Goal: Task Accomplishment & Management: Complete application form

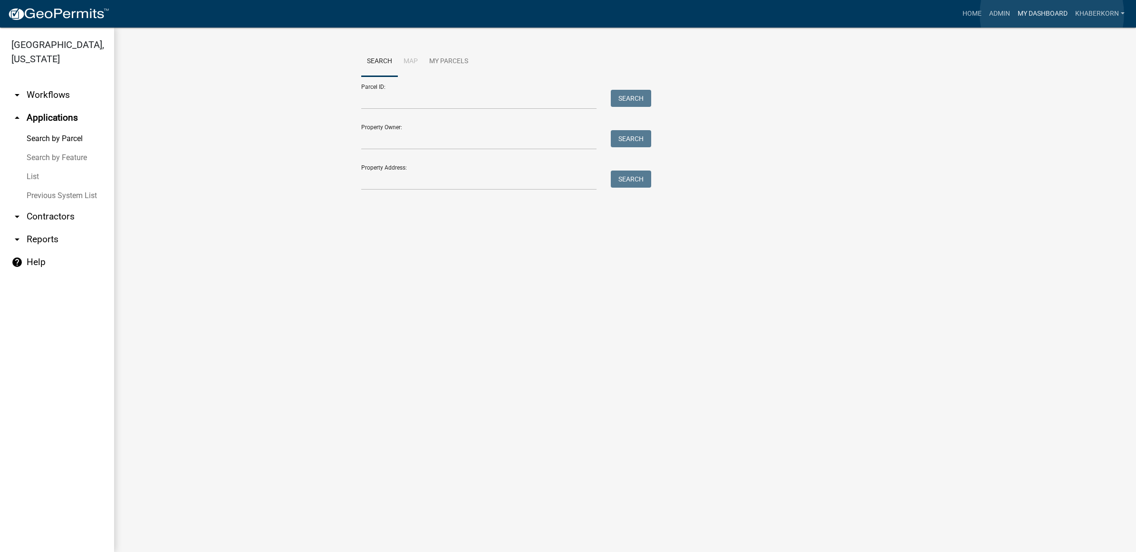
click at [1051, 14] on link "My Dashboard" at bounding box center [1041, 14] width 57 height 18
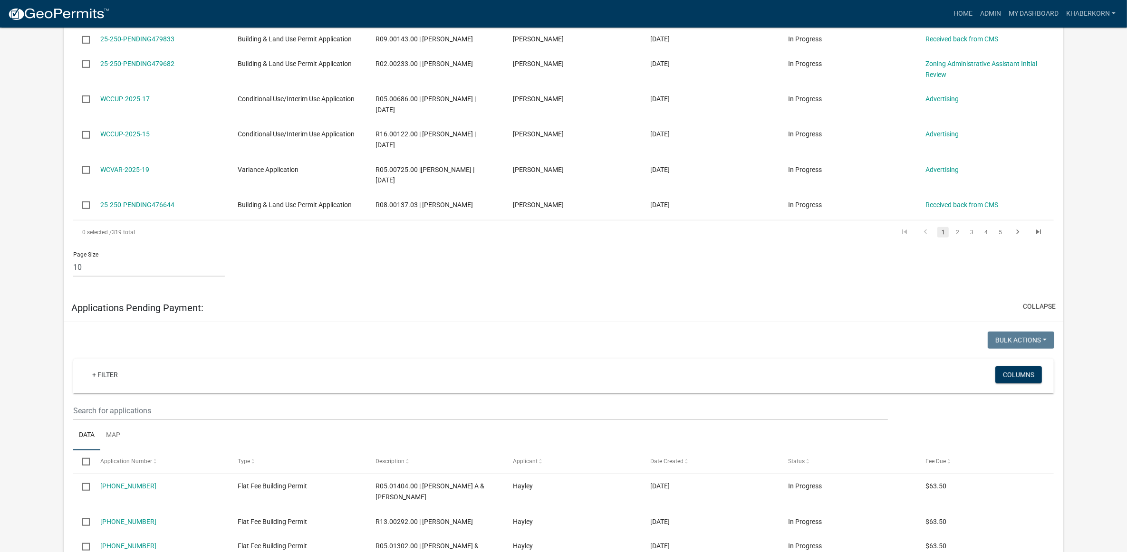
scroll to position [538, 0]
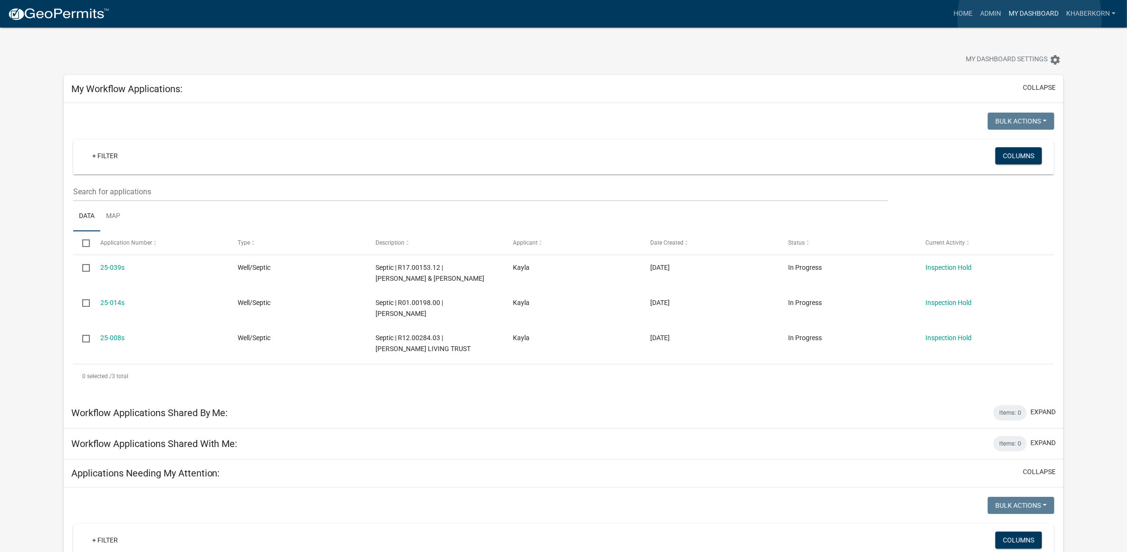
click at [1029, 18] on link "My Dashboard" at bounding box center [1032, 14] width 57 height 18
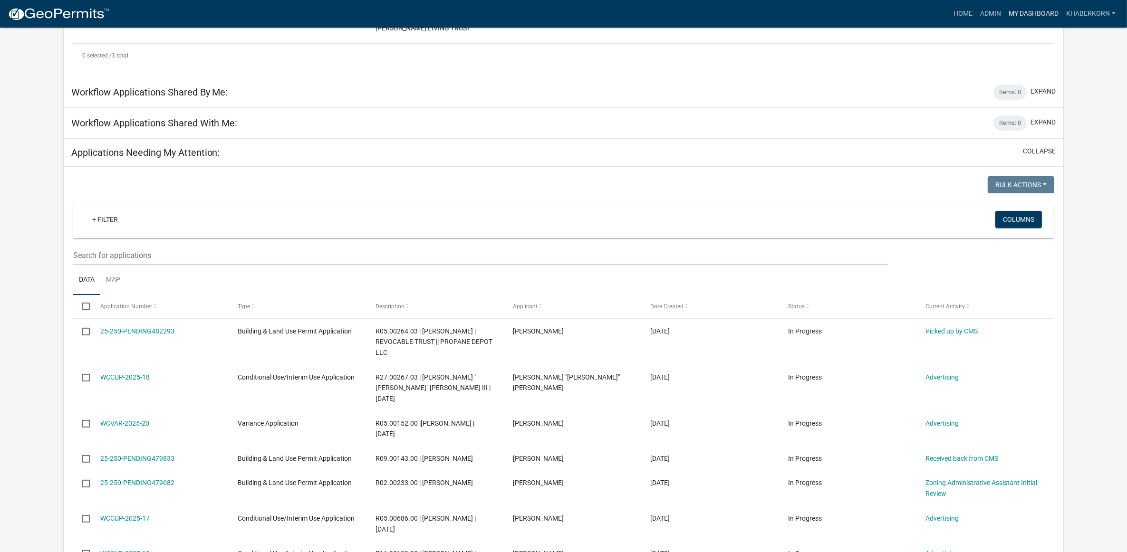
scroll to position [416, 0]
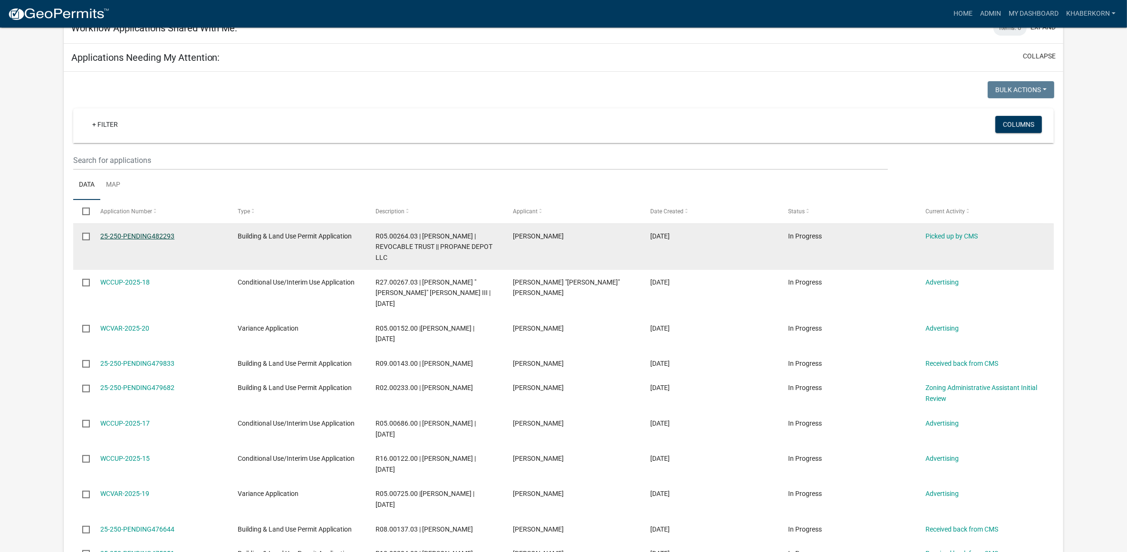
click at [172, 236] on link "25-250-PENDING482293" at bounding box center [137, 236] width 74 height 8
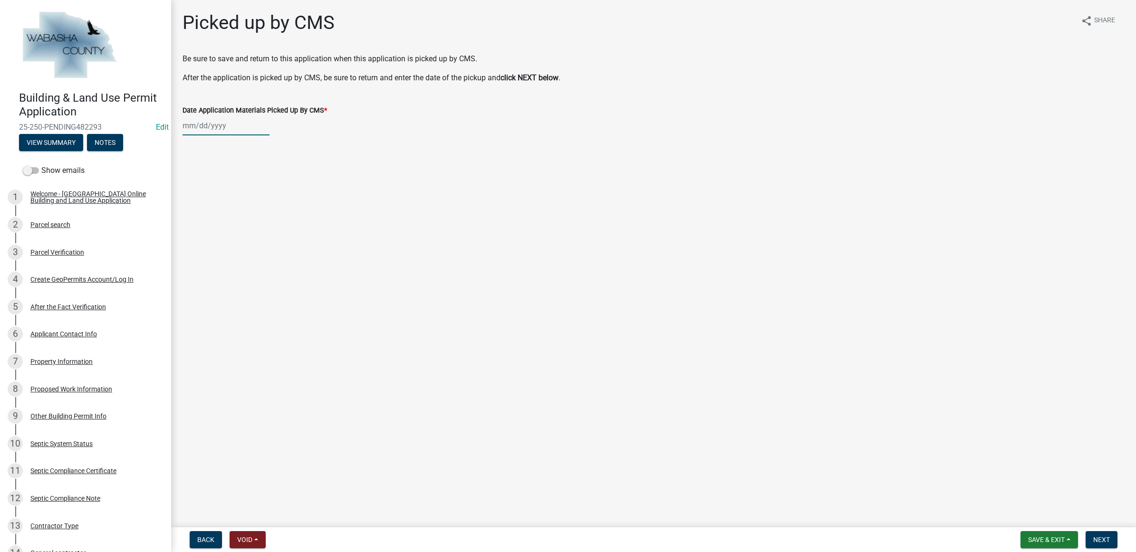
click at [203, 129] on div at bounding box center [225, 125] width 87 height 19
select select "9"
select select "2025"
click at [207, 223] on div "23" at bounding box center [207, 221] width 15 height 15
type input "[DATE]"
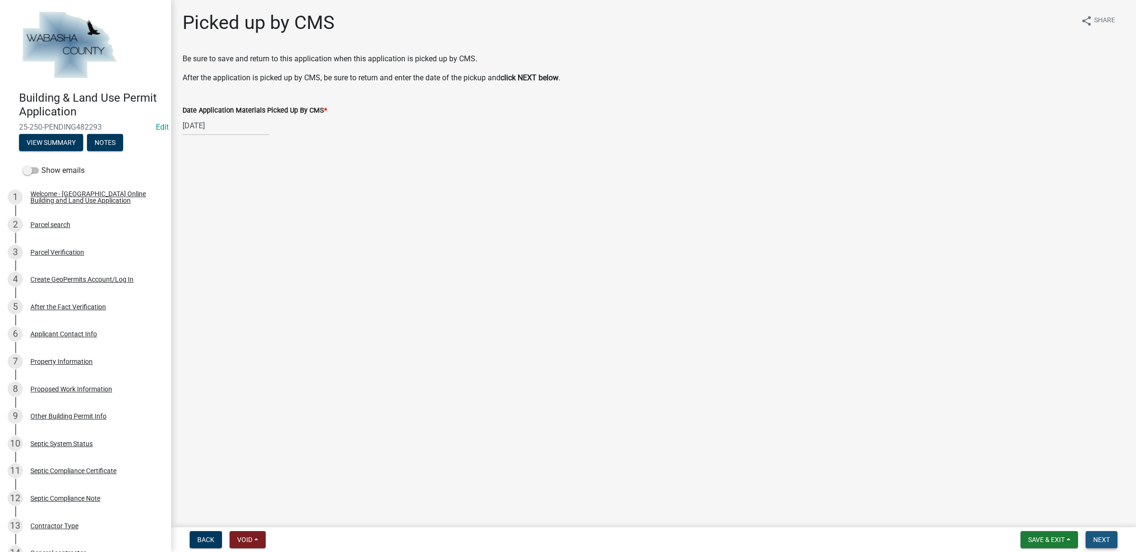
click at [1106, 536] on span "Next" at bounding box center [1101, 540] width 17 height 8
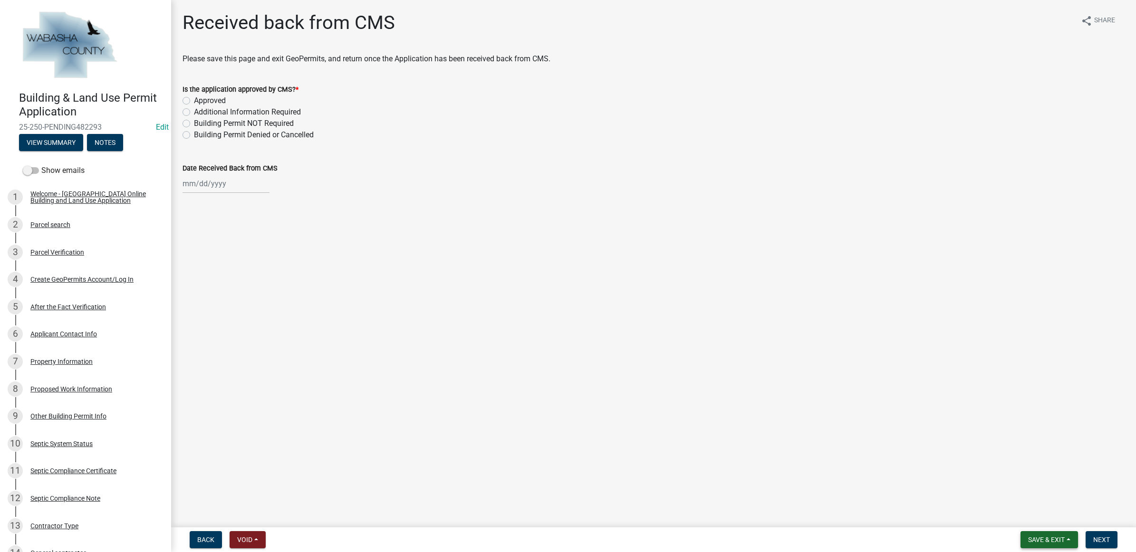
click at [1060, 537] on span "Save & Exit" at bounding box center [1046, 540] width 37 height 8
click at [1058, 521] on button "Save & Exit" at bounding box center [1040, 515] width 76 height 23
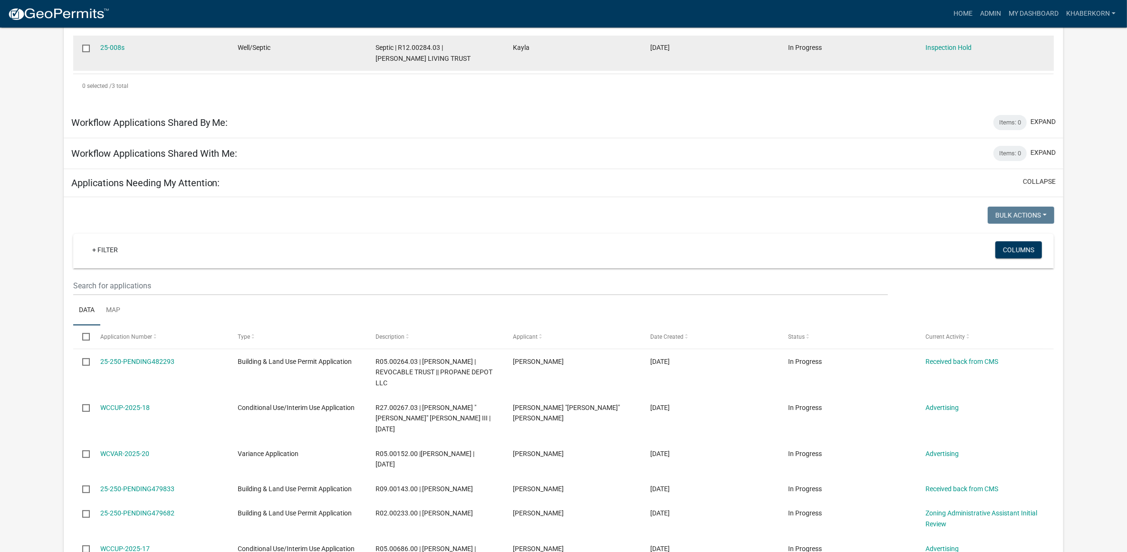
scroll to position [297, 0]
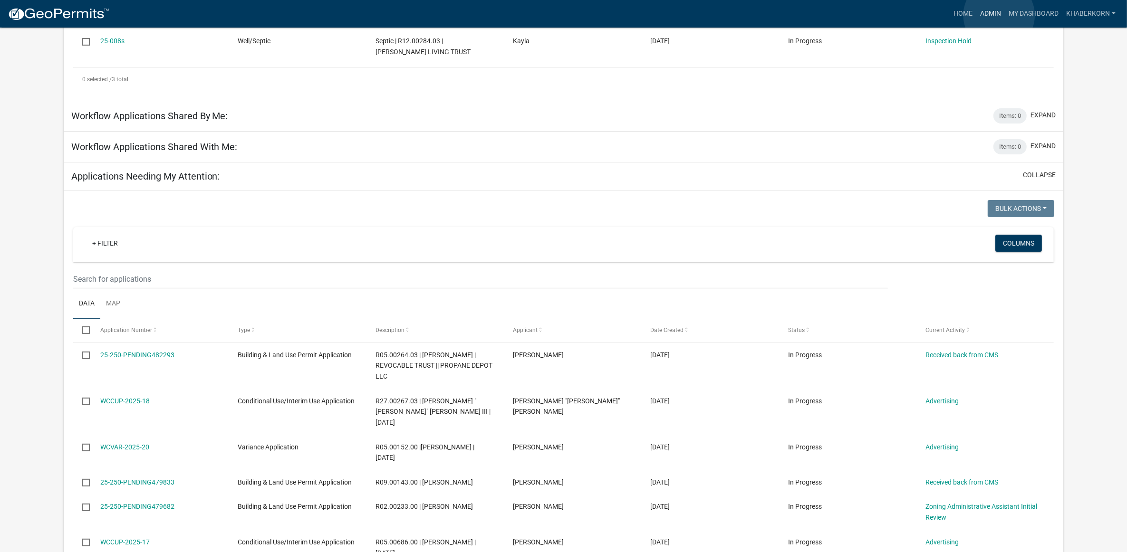
click at [999, 16] on link "Admin" at bounding box center [990, 14] width 29 height 18
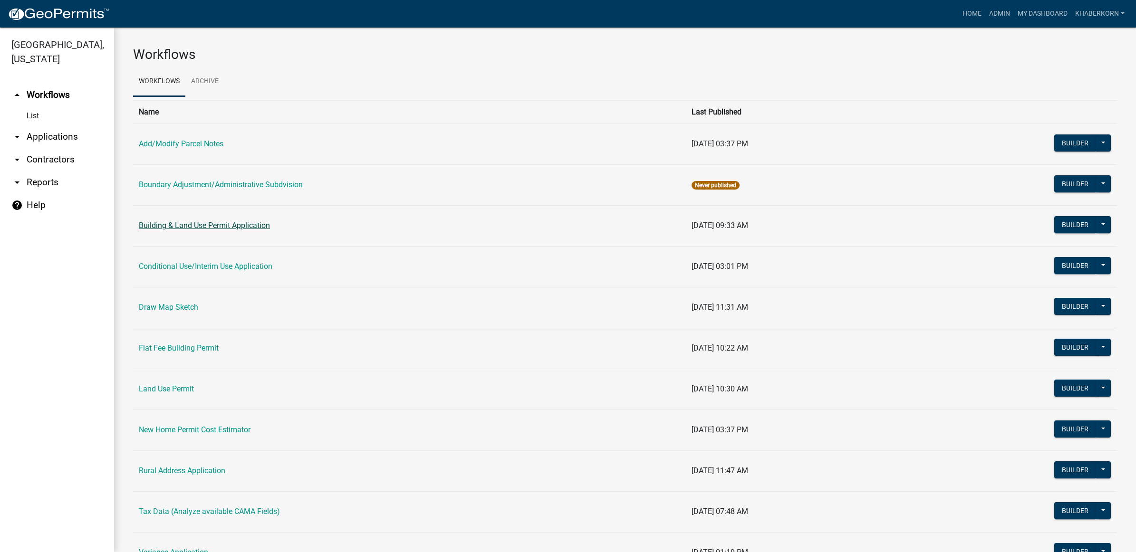
click at [199, 223] on link "Building & Land Use Permit Application" at bounding box center [204, 225] width 131 height 9
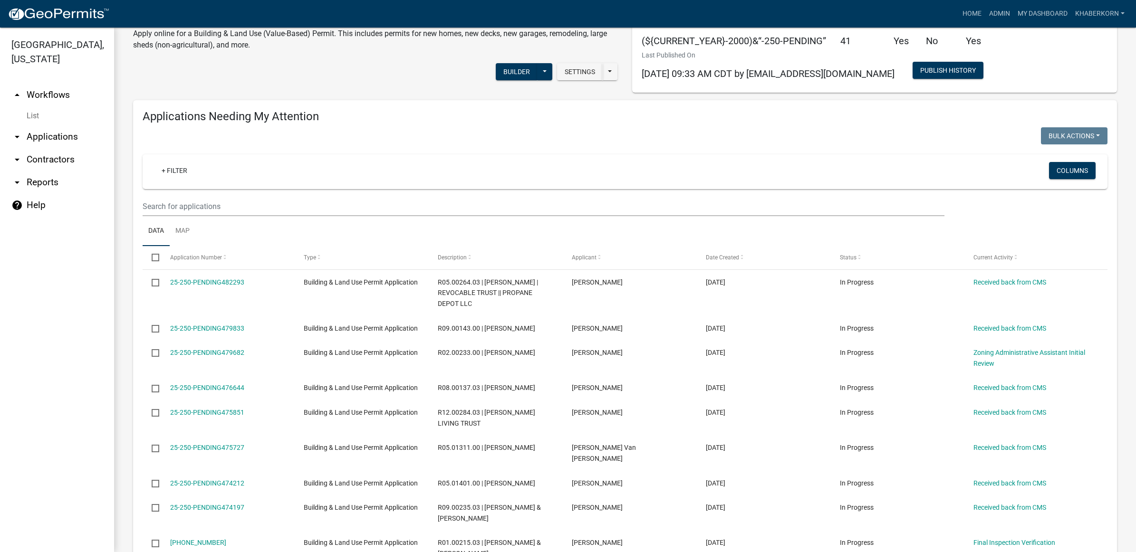
scroll to position [59, 0]
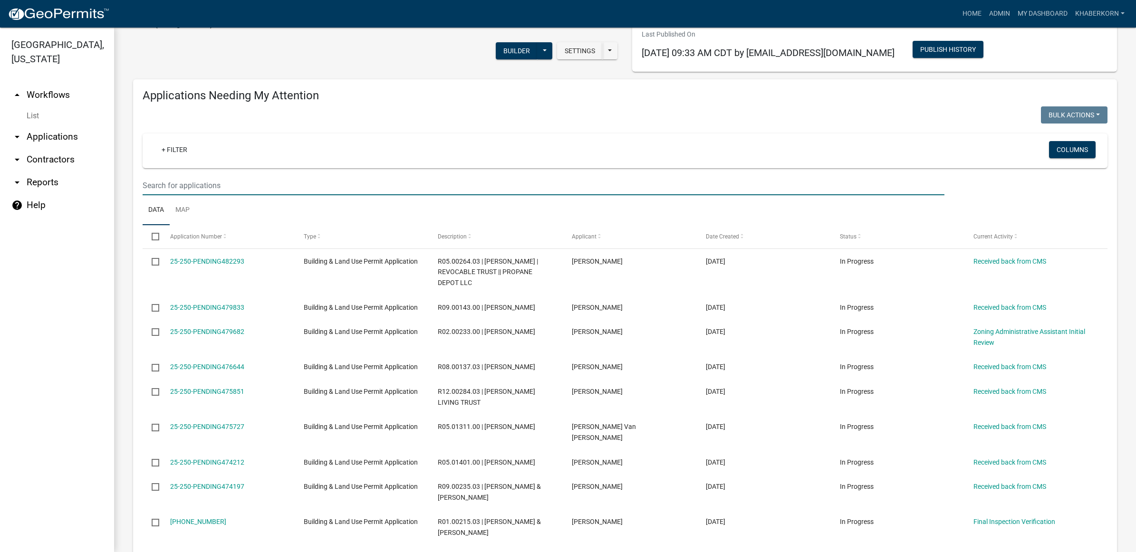
click at [183, 188] on input "text" at bounding box center [544, 185] width 802 height 19
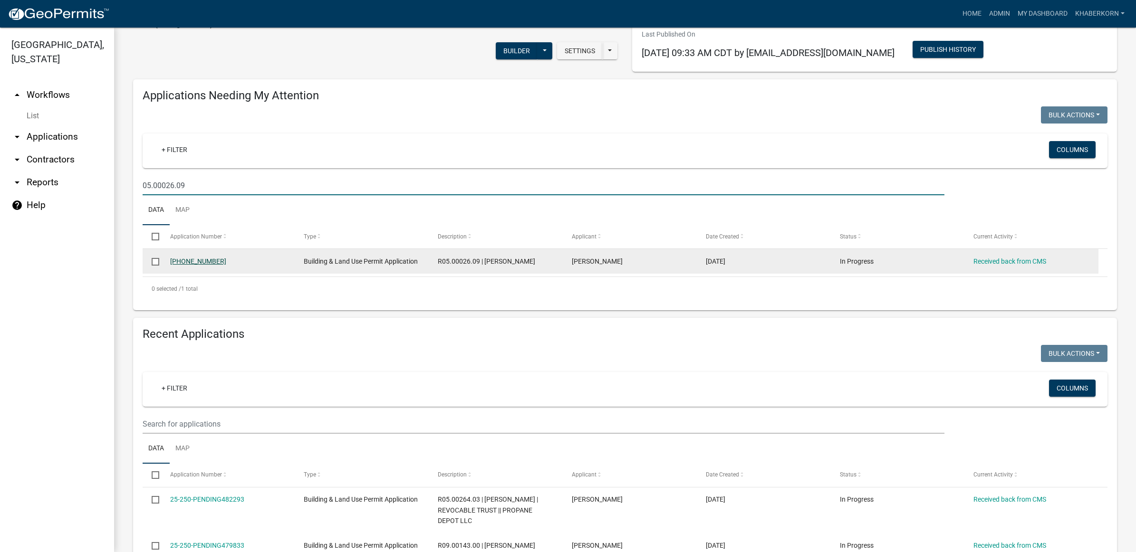
type input "05.00026.09"
click at [183, 262] on link "[PHONE_NUMBER]" at bounding box center [198, 262] width 56 height 8
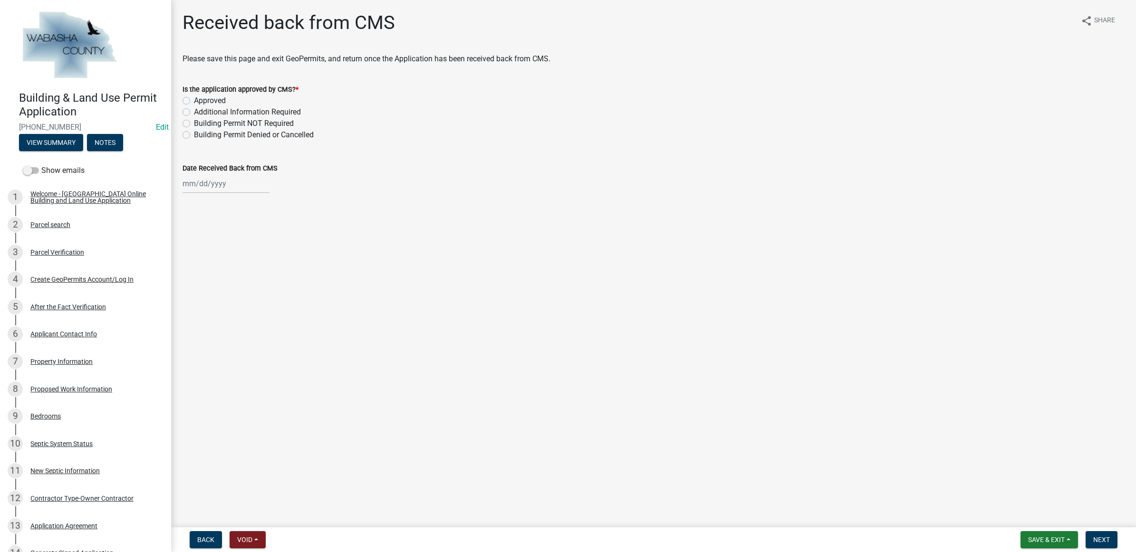
click at [212, 97] on label "Approved" at bounding box center [210, 100] width 32 height 11
click at [200, 97] on input "Approved" at bounding box center [197, 98] width 6 height 6
radio input "true"
click at [231, 182] on div at bounding box center [225, 183] width 87 height 19
select select "9"
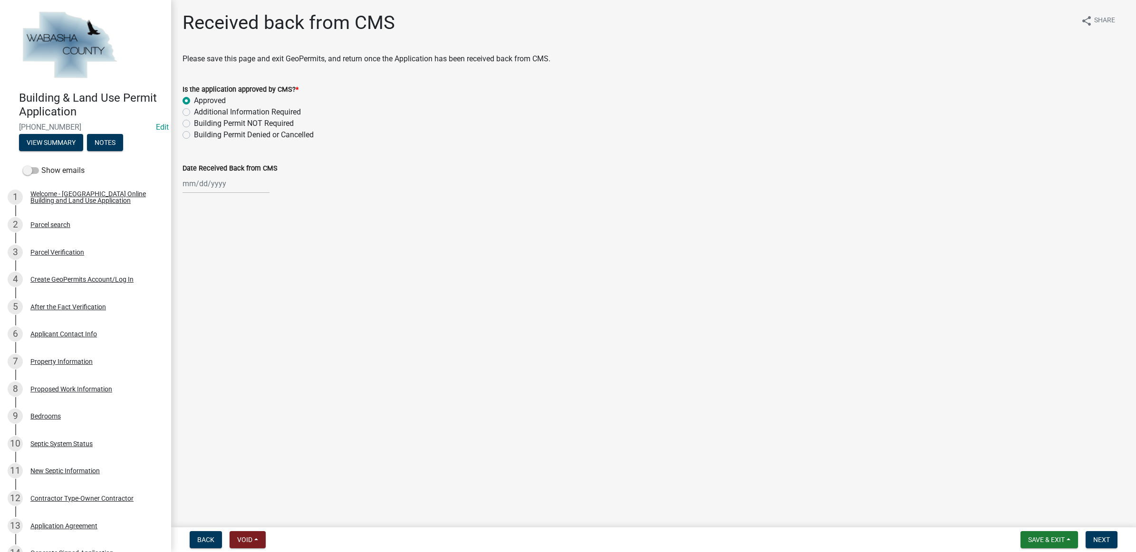
select select "2025"
click at [207, 277] on div "23" at bounding box center [207, 279] width 15 height 15
type input "[DATE]"
click at [1103, 538] on span "Next" at bounding box center [1101, 540] width 17 height 8
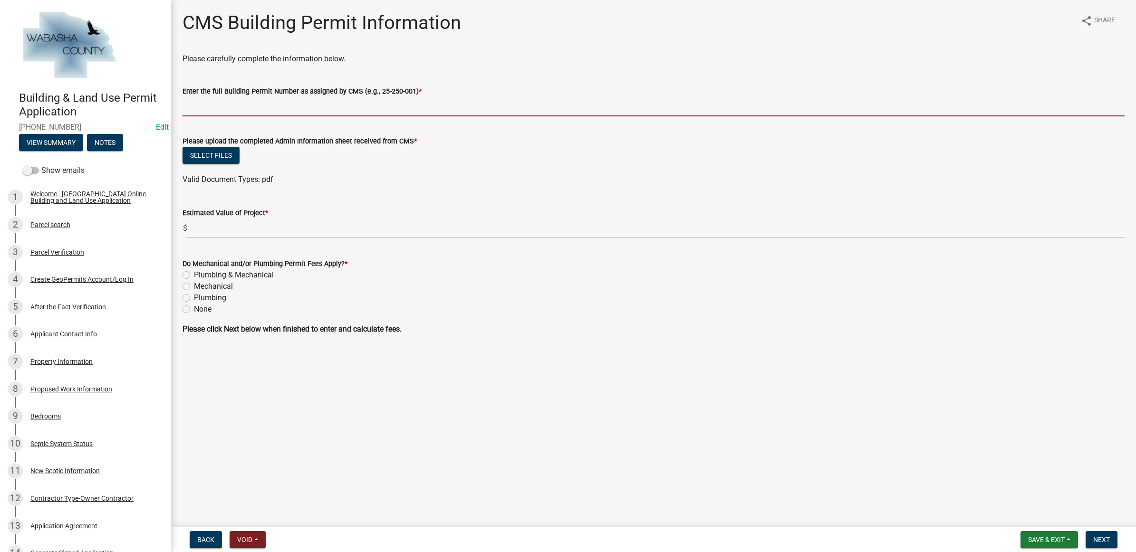
click at [272, 107] on input "Enter the full Building Permit Number as assigned by CMS (e.g., 25-250-001) *" at bounding box center [653, 106] width 942 height 19
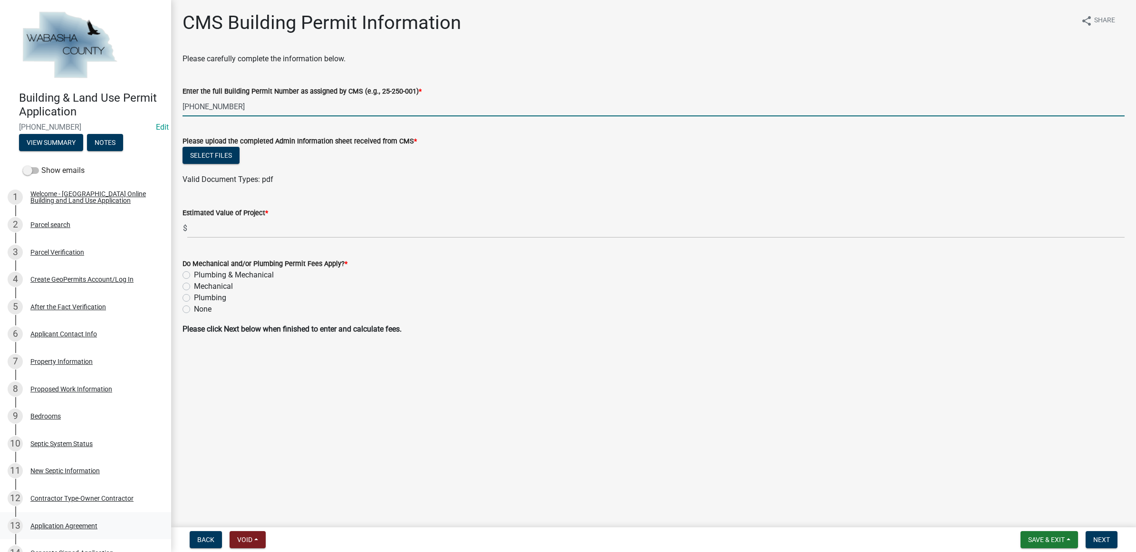
type input "[PHONE_NUMBER]"
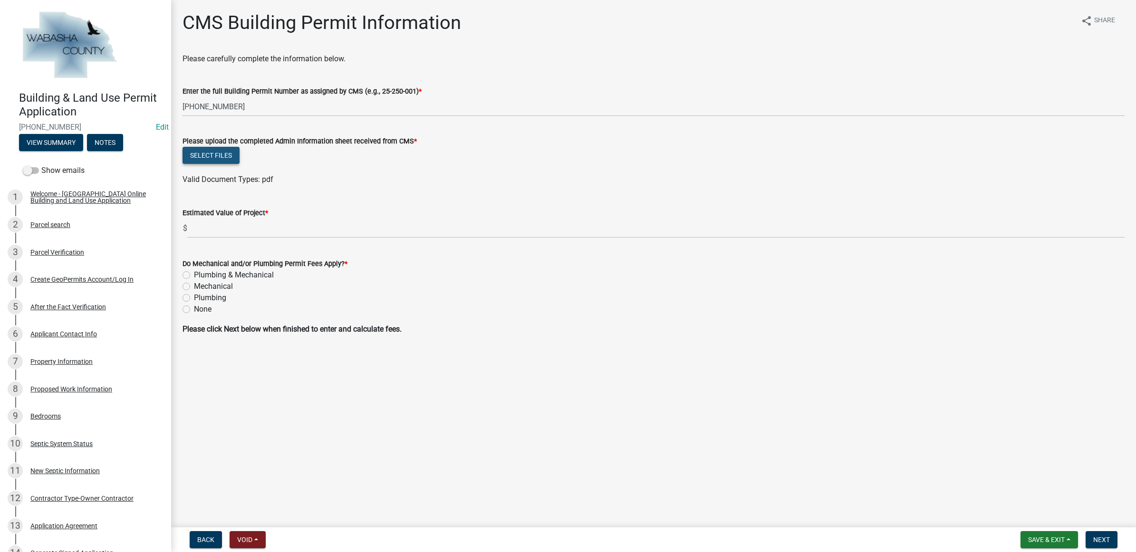
click at [227, 160] on button "Select files" at bounding box center [210, 155] width 57 height 17
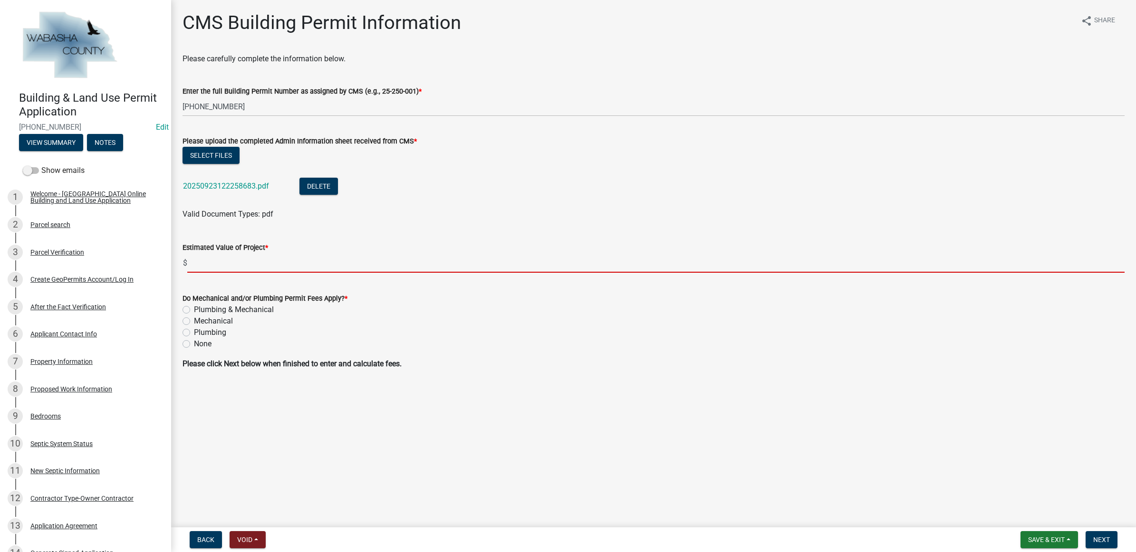
click at [263, 260] on input "text" at bounding box center [655, 262] width 937 height 19
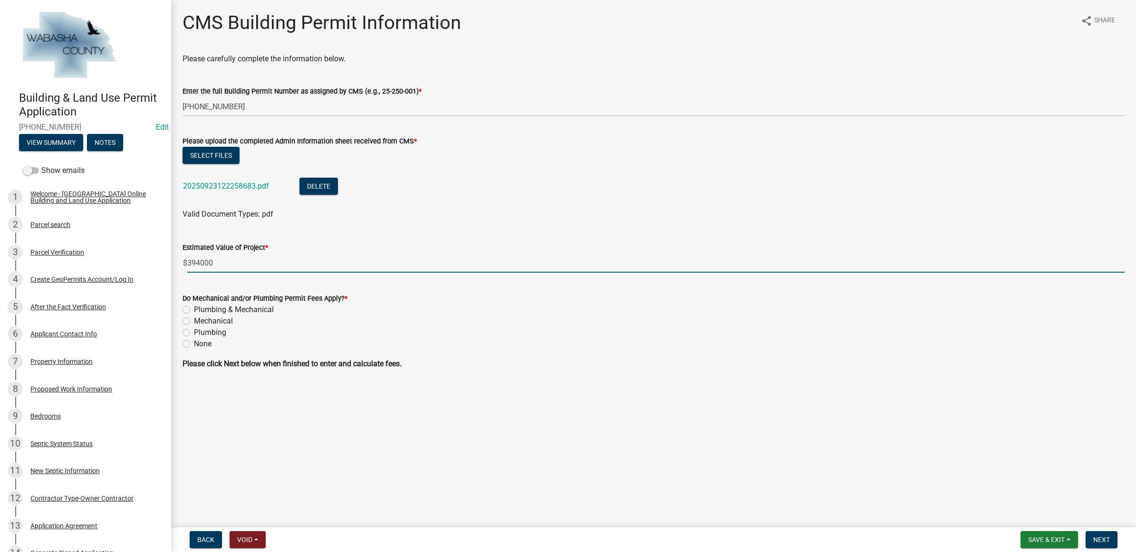
type input "394000"
click at [255, 306] on label "Plumbing & Mechanical" at bounding box center [234, 309] width 80 height 11
click at [200, 306] on input "Plumbing & Mechanical" at bounding box center [197, 307] width 6 height 6
radio input "true"
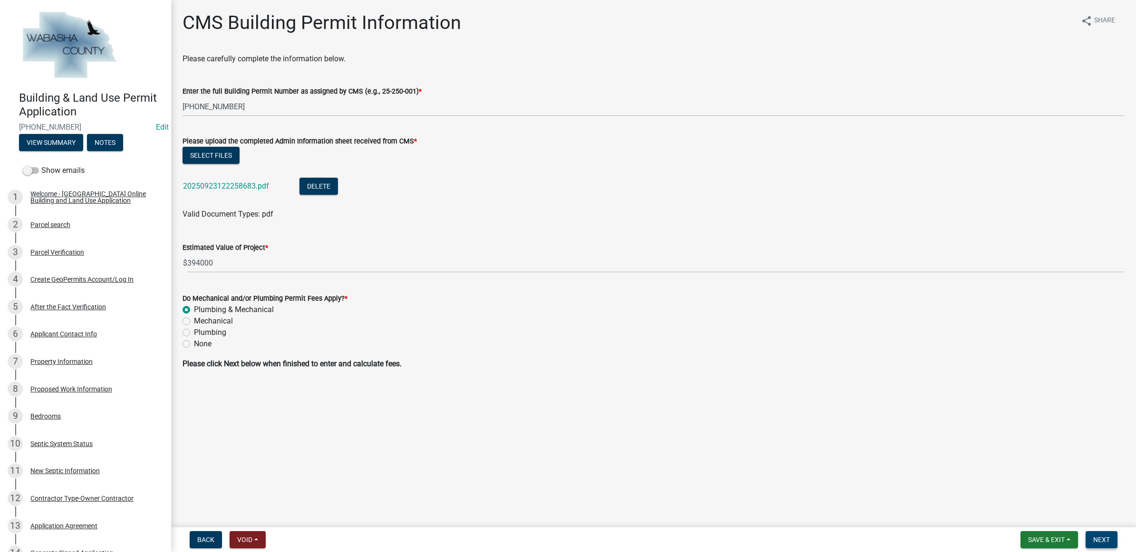
click at [1097, 535] on button "Next" at bounding box center [1101, 539] width 32 height 17
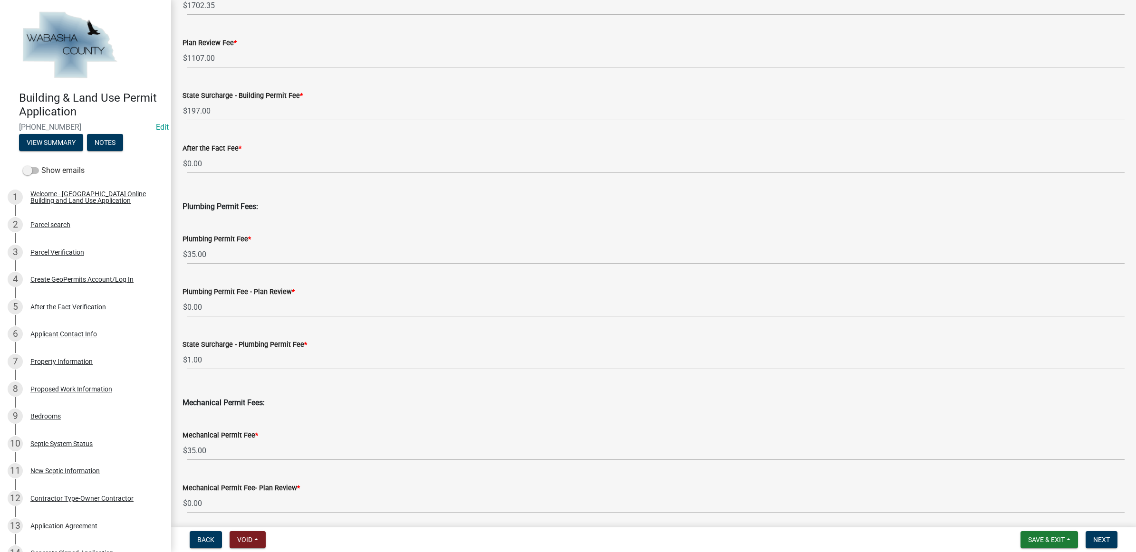
scroll to position [298, 0]
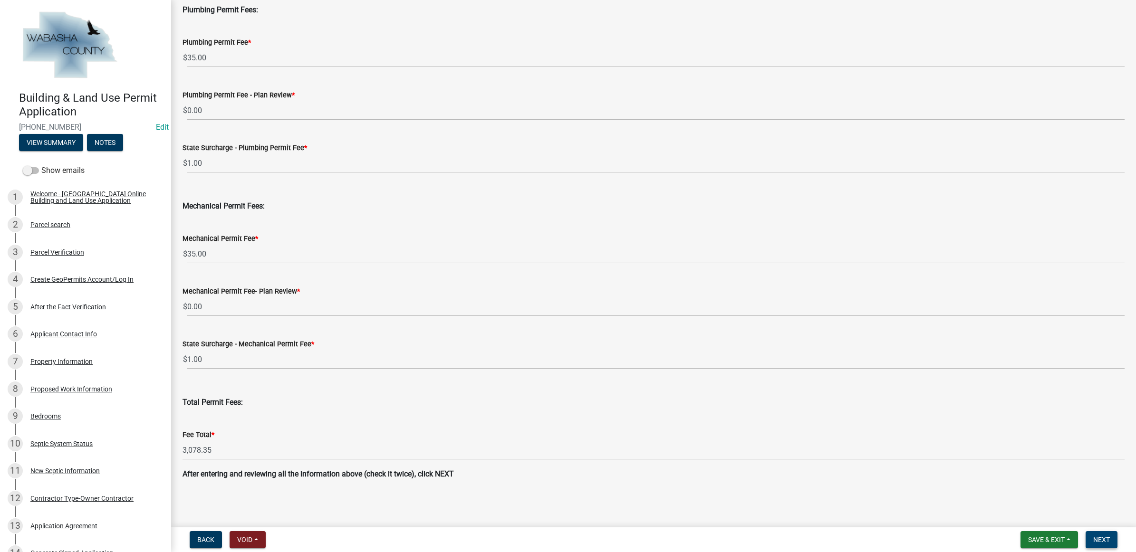
click at [1098, 537] on span "Next" at bounding box center [1101, 540] width 17 height 8
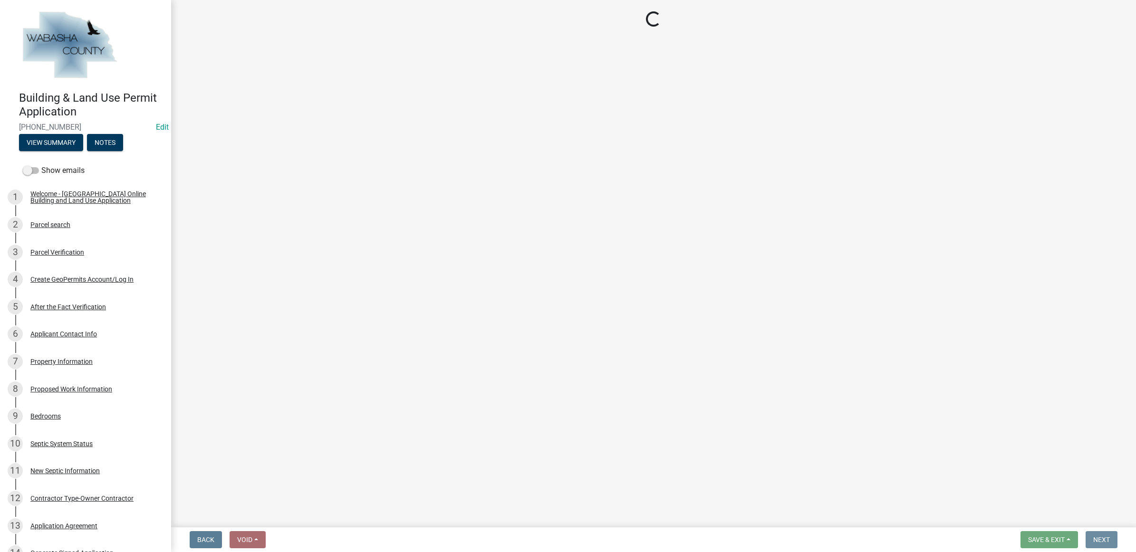
scroll to position [0, 0]
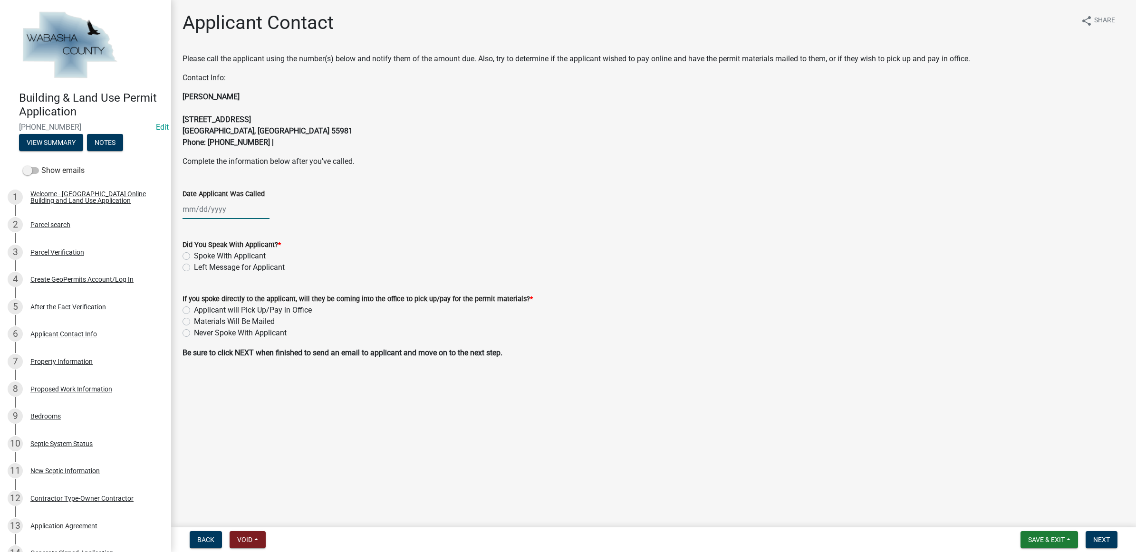
select select "9"
select select "2025"
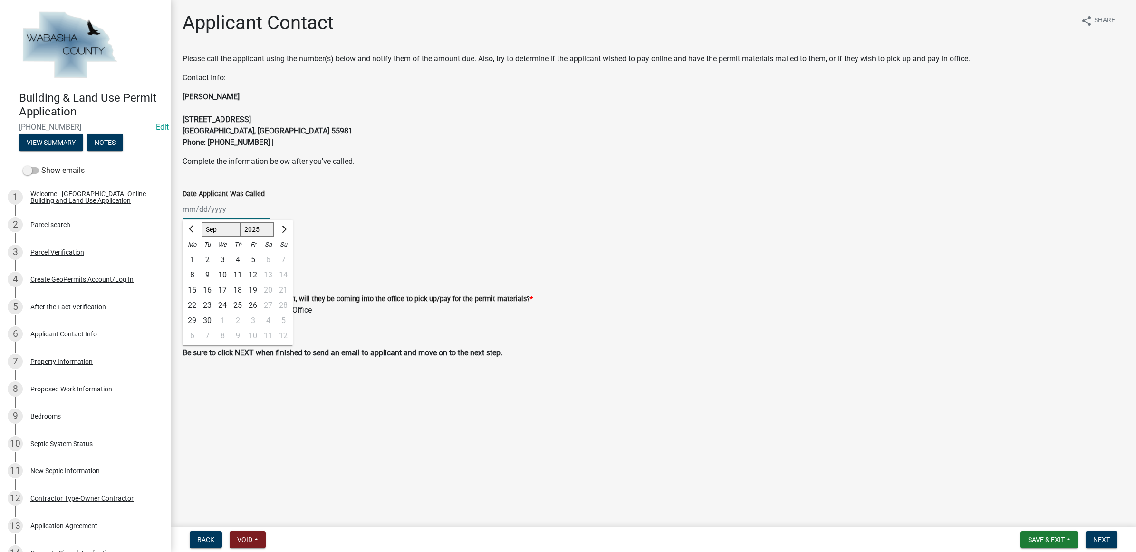
click at [248, 211] on div "Jan Feb Mar Apr May Jun [DATE] Aug Sep Oct Nov [DATE] 2025 2026 Mo Tu We Th Fr …" at bounding box center [225, 209] width 87 height 19
click at [208, 303] on div "23" at bounding box center [207, 305] width 15 height 15
type input "[DATE]"
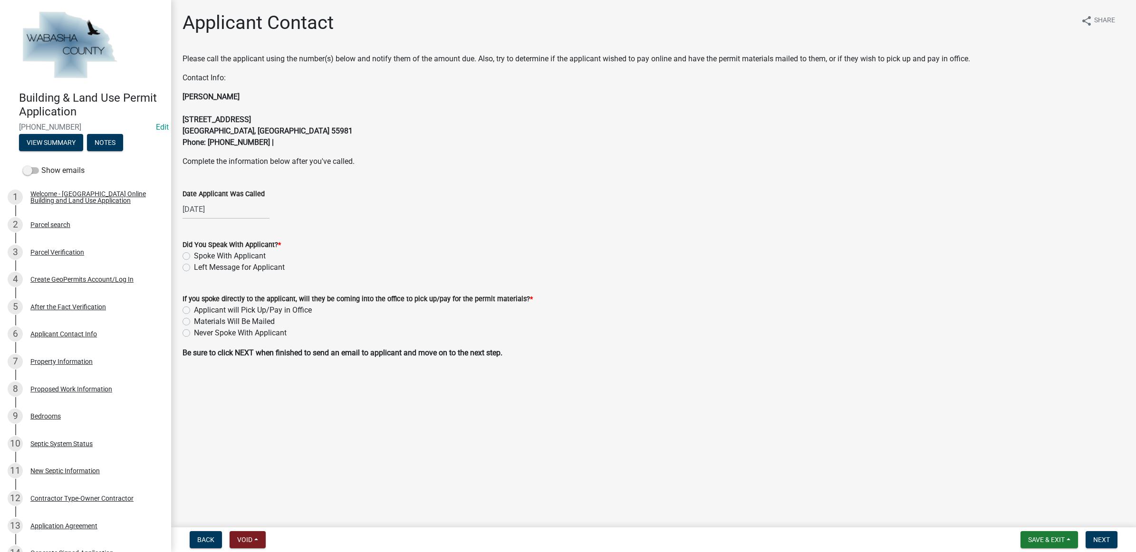
click at [241, 265] on label "Left Message for Applicant" at bounding box center [239, 267] width 91 height 11
click at [200, 265] on input "Left Message for Applicant" at bounding box center [197, 265] width 6 height 6
radio input "true"
click at [231, 336] on label "Never Spoke With Applicant" at bounding box center [240, 332] width 93 height 11
click at [200, 334] on input "Never Spoke With Applicant" at bounding box center [197, 330] width 6 height 6
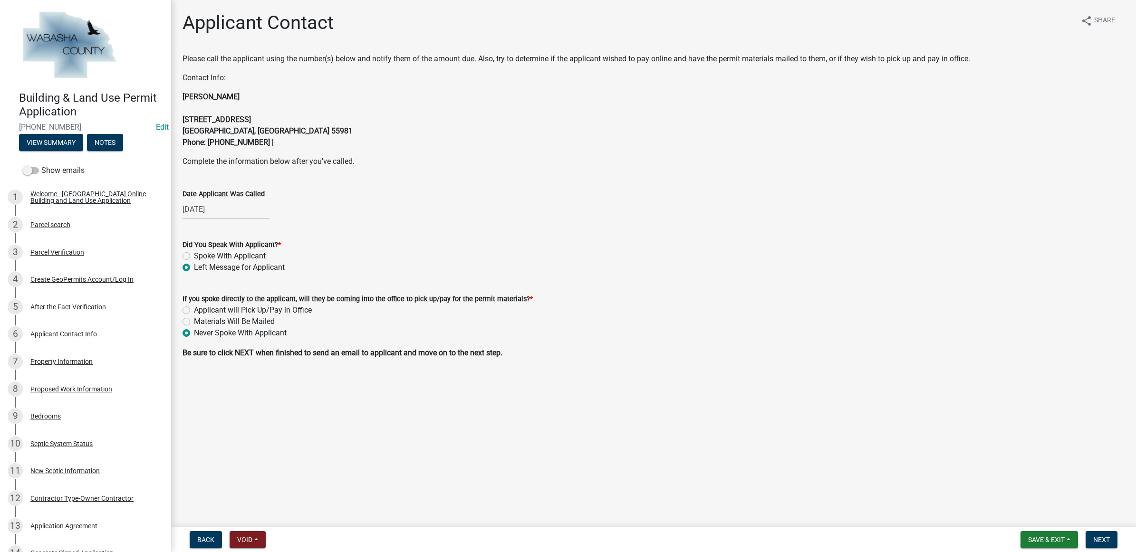
radio input "true"
click at [1108, 541] on span "Next" at bounding box center [1101, 540] width 17 height 8
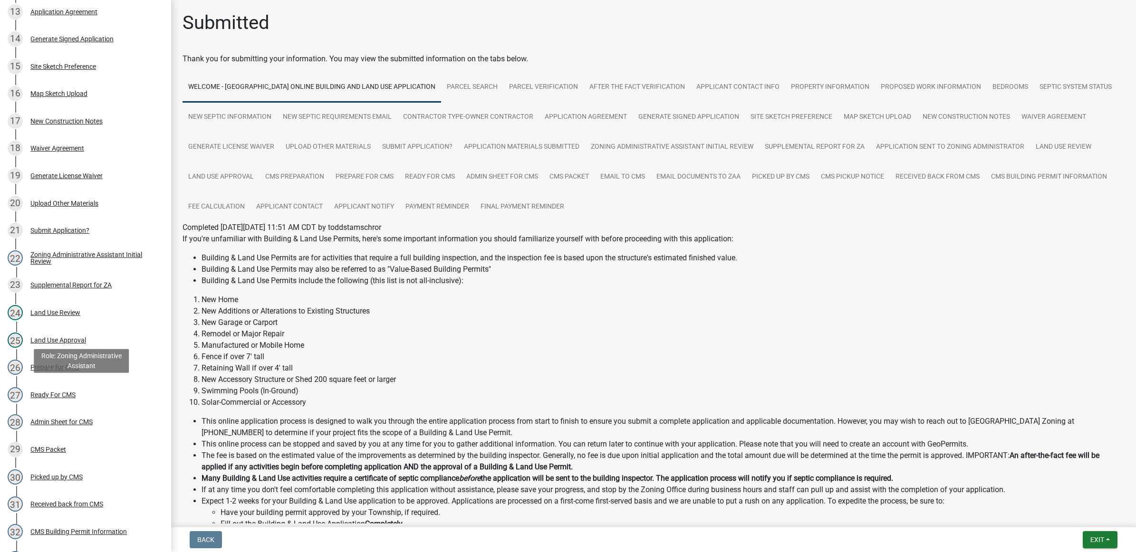
scroll to position [653, 0]
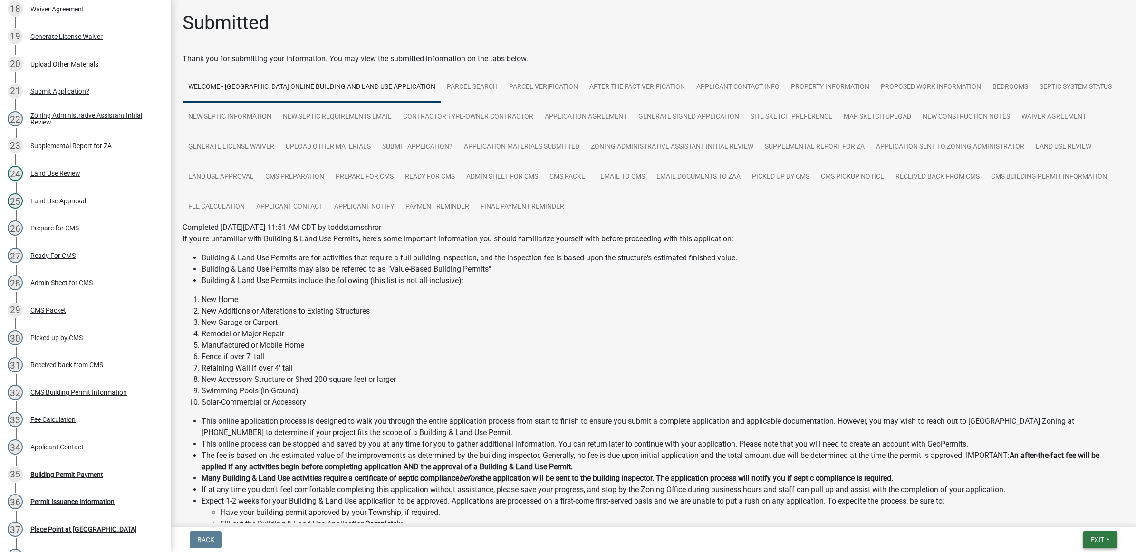
click at [1105, 535] on button "Exit" at bounding box center [1099, 539] width 35 height 17
click at [1098, 516] on button "Save & Exit" at bounding box center [1079, 515] width 76 height 23
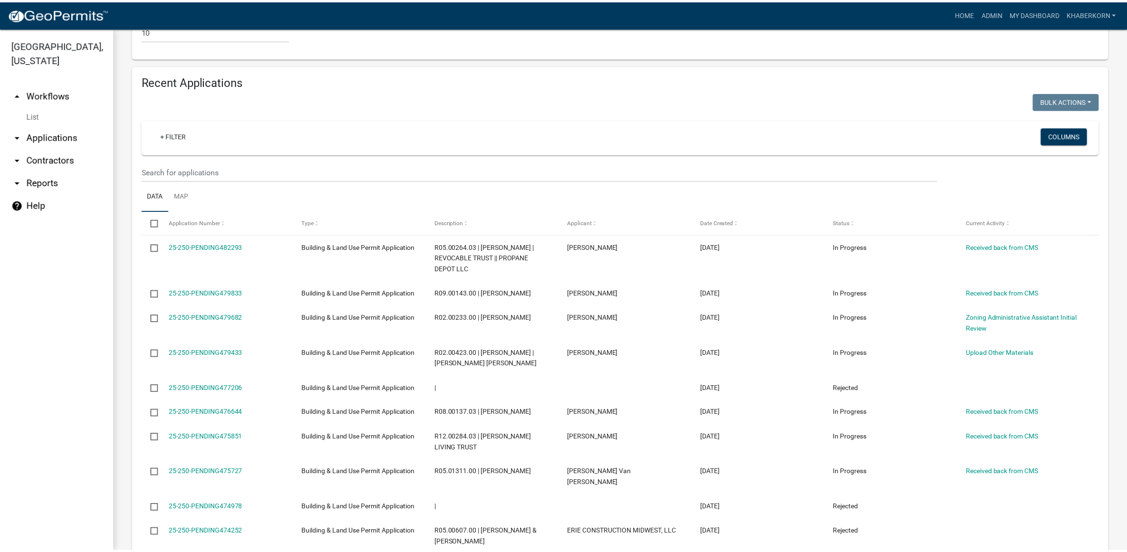
scroll to position [580, 0]
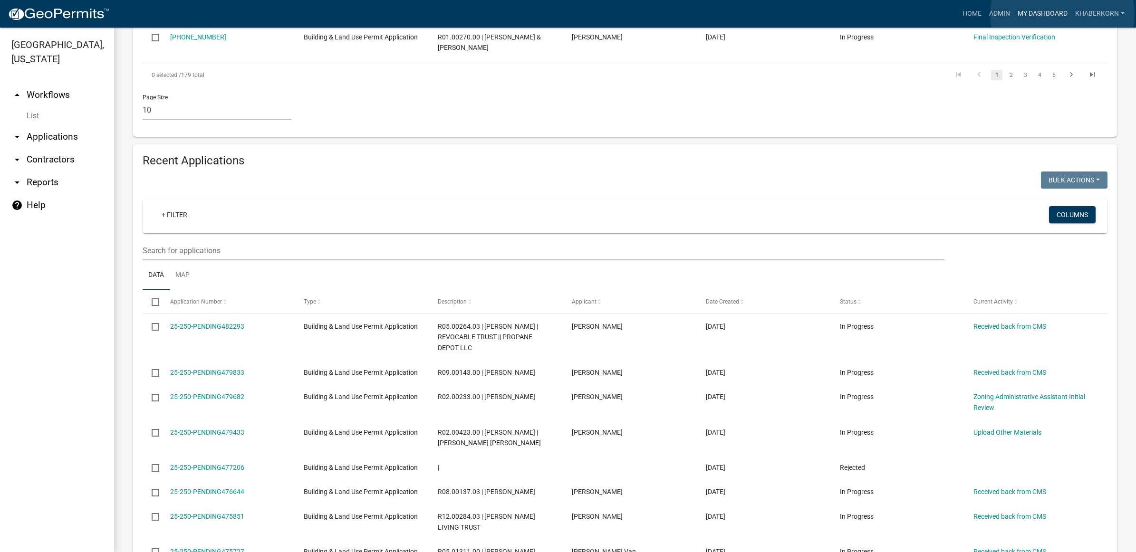
click at [1062, 14] on link "My Dashboard" at bounding box center [1041, 14] width 57 height 18
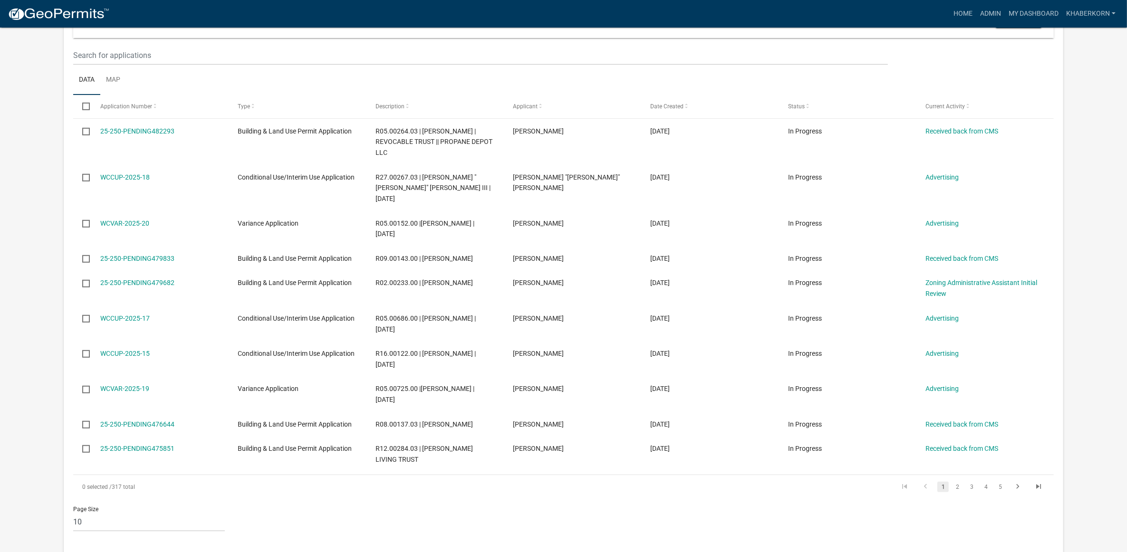
scroll to position [416, 0]
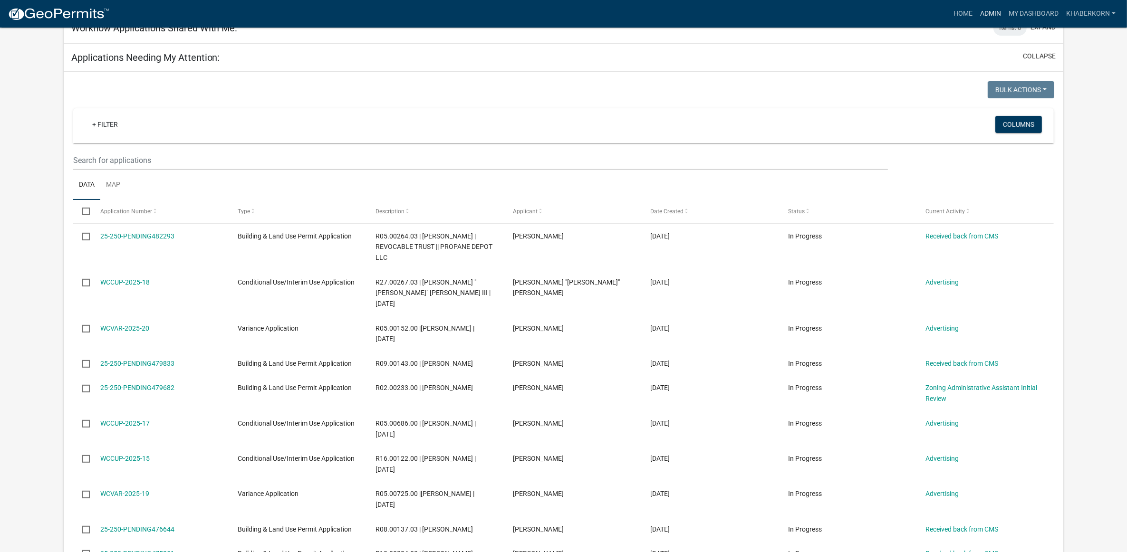
click at [983, 19] on link "Admin" at bounding box center [990, 14] width 29 height 18
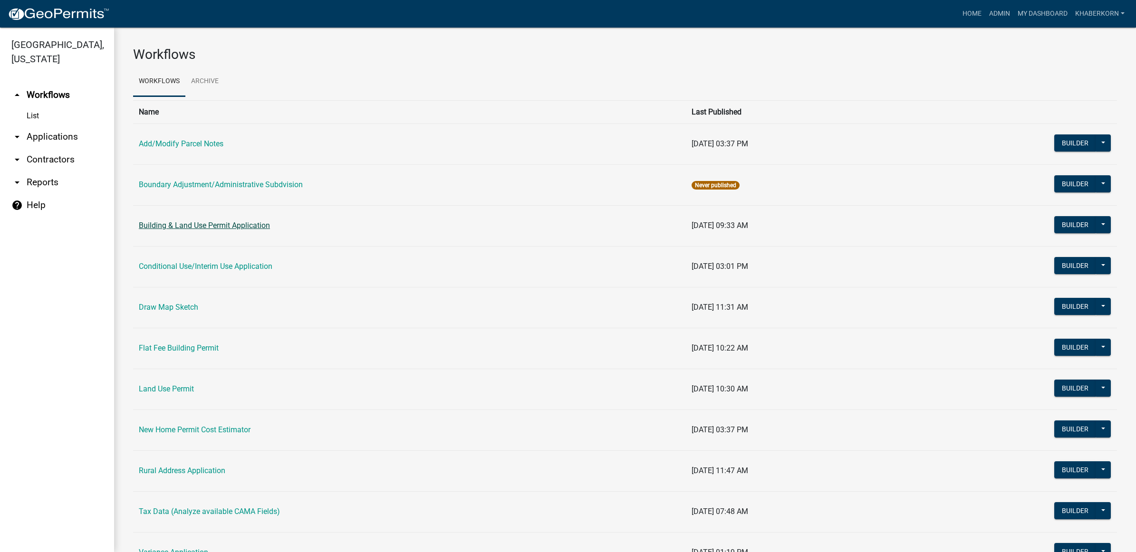
click at [170, 222] on link "Building & Land Use Permit Application" at bounding box center [204, 225] width 131 height 9
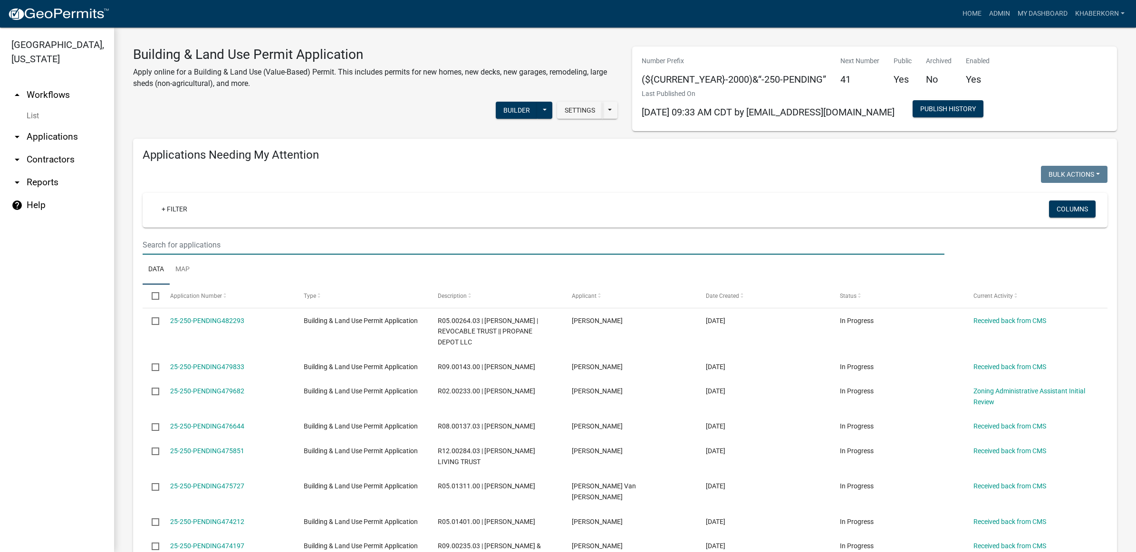
click at [176, 248] on input "text" at bounding box center [544, 244] width 802 height 19
type input "R"
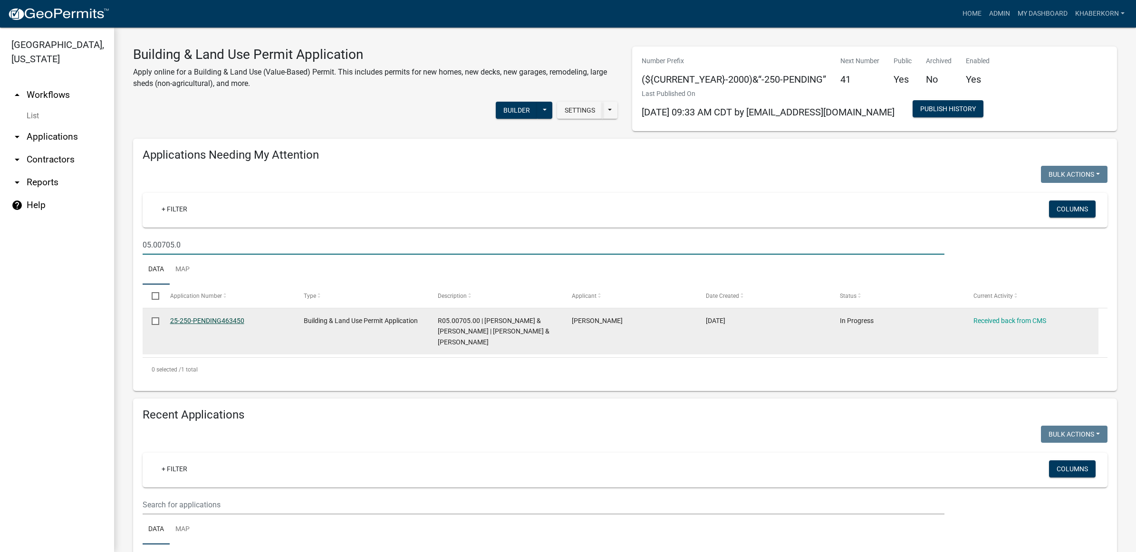
type input "05.00705.0"
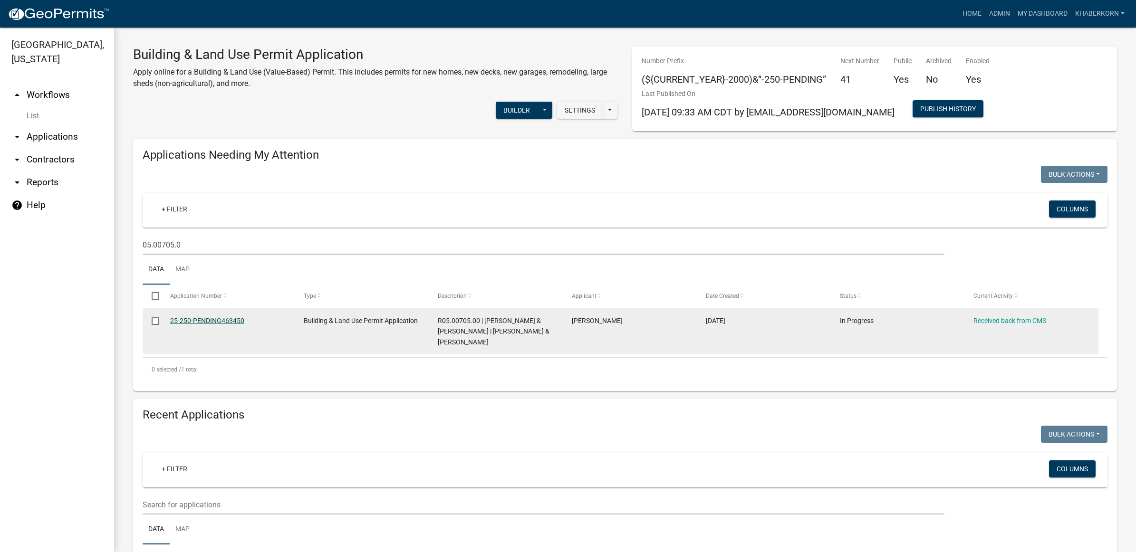
click at [210, 317] on link "25-250-PENDING463450" at bounding box center [207, 321] width 74 height 8
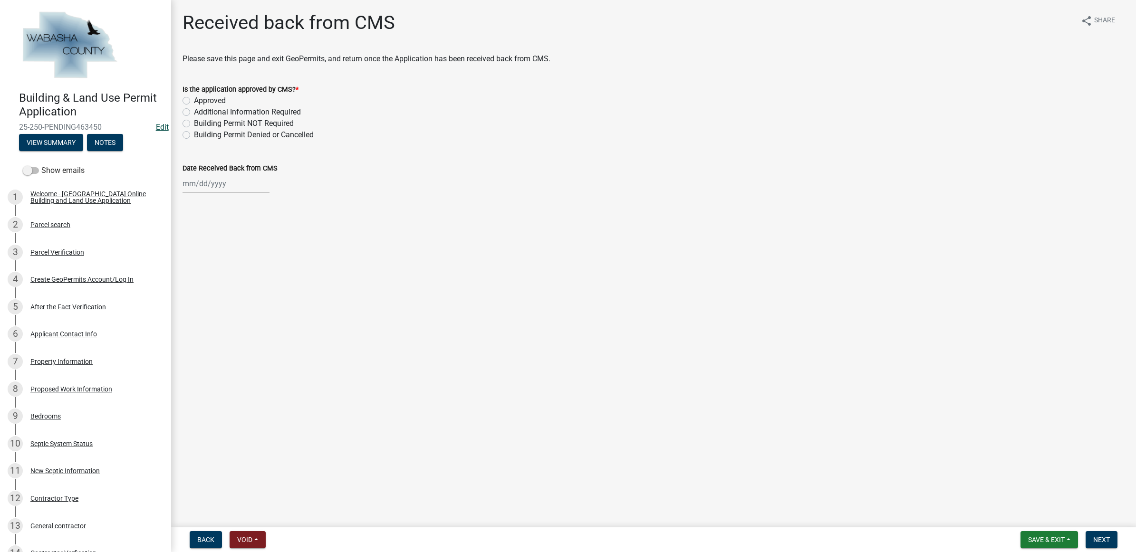
click at [156, 129] on link "Edit" at bounding box center [162, 127] width 13 height 9
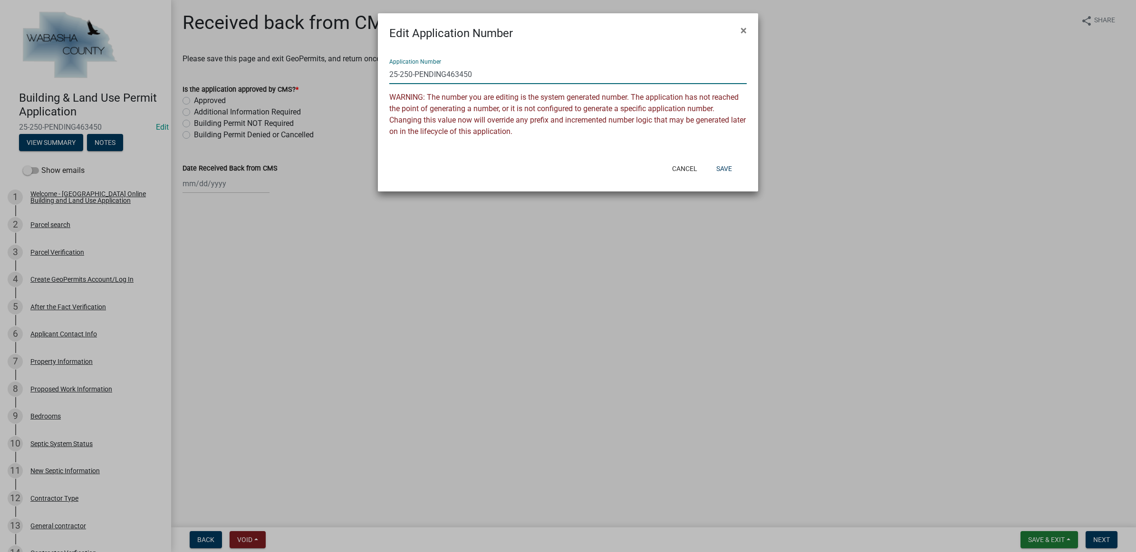
drag, startPoint x: 481, startPoint y: 75, endPoint x: 414, endPoint y: 79, distance: 67.1
click at [414, 79] on input "25-250-PENDING463450" at bounding box center [567, 74] width 357 height 19
type input "[PHONE_NUMBER]"
click at [732, 164] on button "Save" at bounding box center [723, 168] width 31 height 17
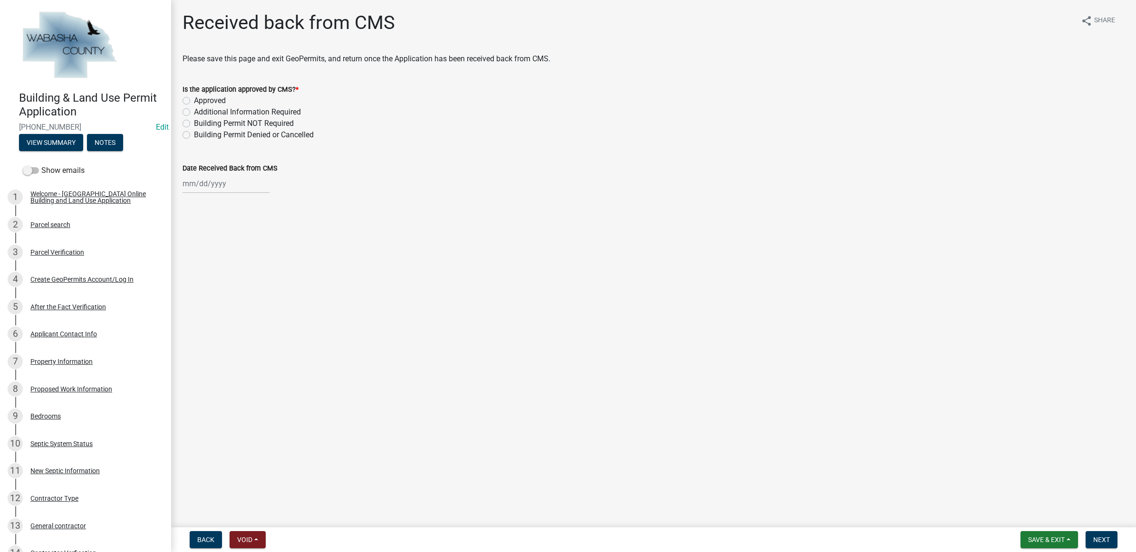
click at [203, 98] on label "Approved" at bounding box center [210, 100] width 32 height 11
click at [200, 98] on input "Approved" at bounding box center [197, 98] width 6 height 6
radio input "true"
click at [210, 186] on div at bounding box center [225, 183] width 87 height 19
select select "9"
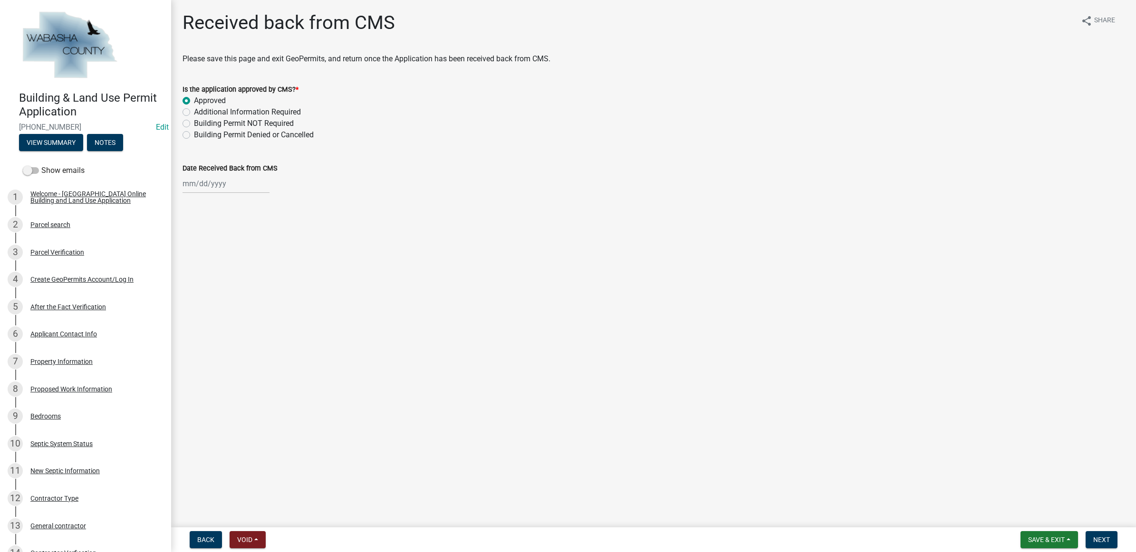
select select "2025"
click at [203, 277] on div "23" at bounding box center [207, 279] width 15 height 15
type input "[DATE]"
click at [1117, 531] on form "Save & Exit Save Save & Exit Next" at bounding box center [1068, 539] width 105 height 17
click at [1111, 536] on button "Next" at bounding box center [1101, 539] width 32 height 17
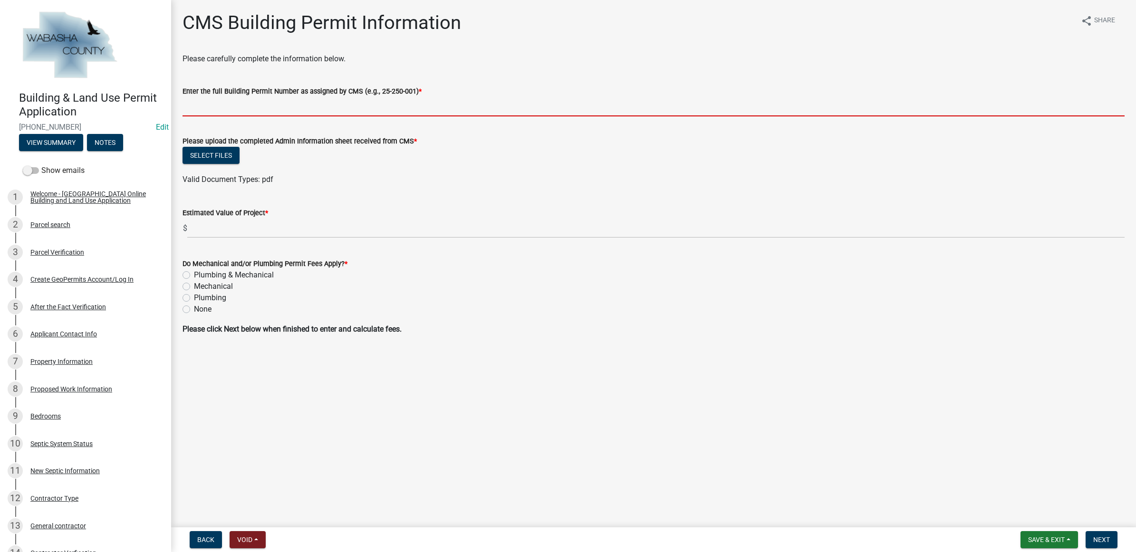
click at [305, 107] on input "Enter the full Building Permit Number as assigned by CMS (e.g., 25-250-001) *" at bounding box center [653, 106] width 942 height 19
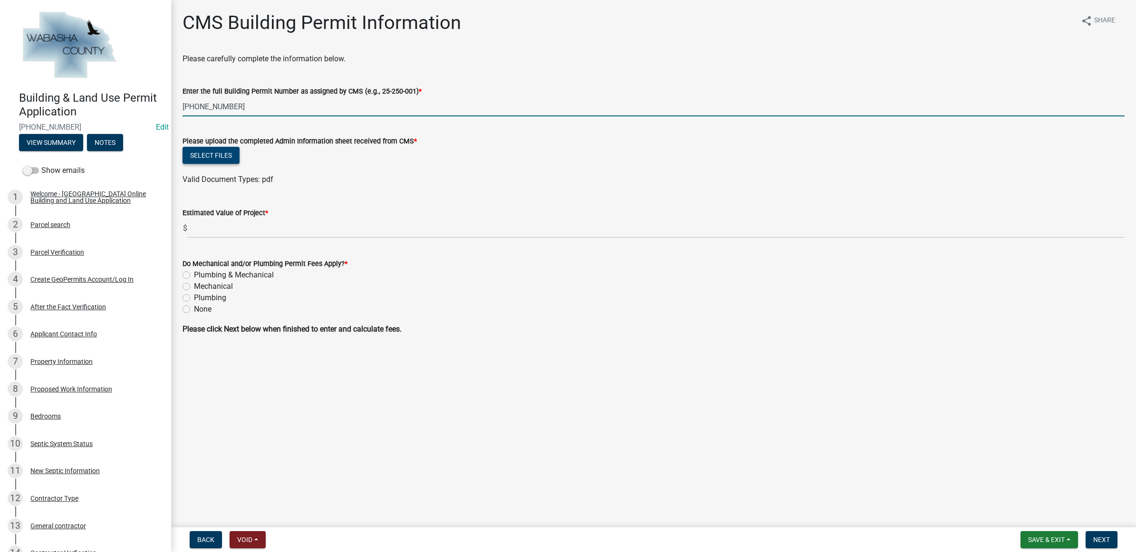
type input "[PHONE_NUMBER]"
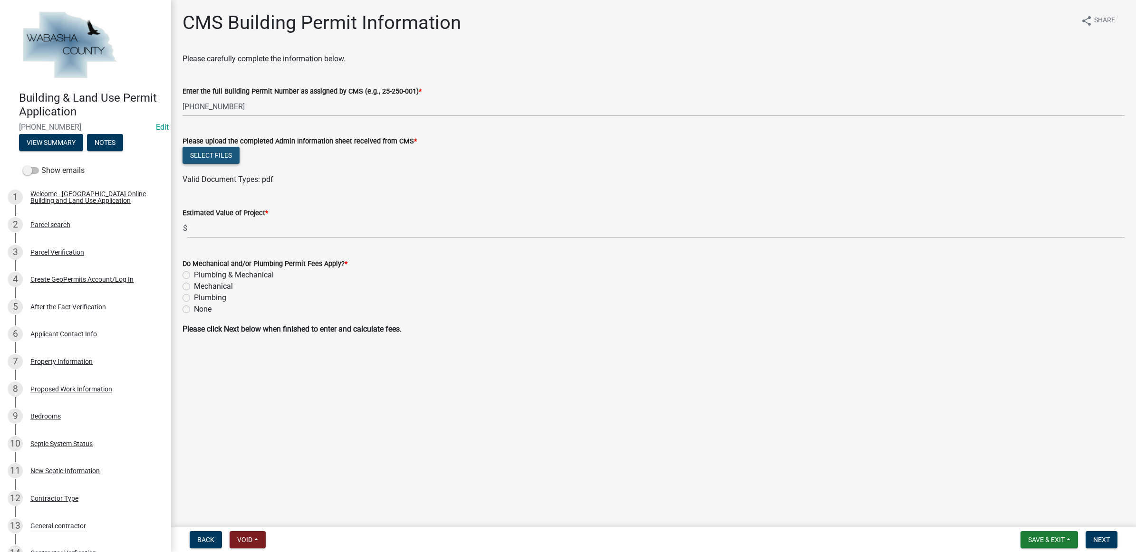
click at [227, 147] on button "Select files" at bounding box center [210, 155] width 57 height 17
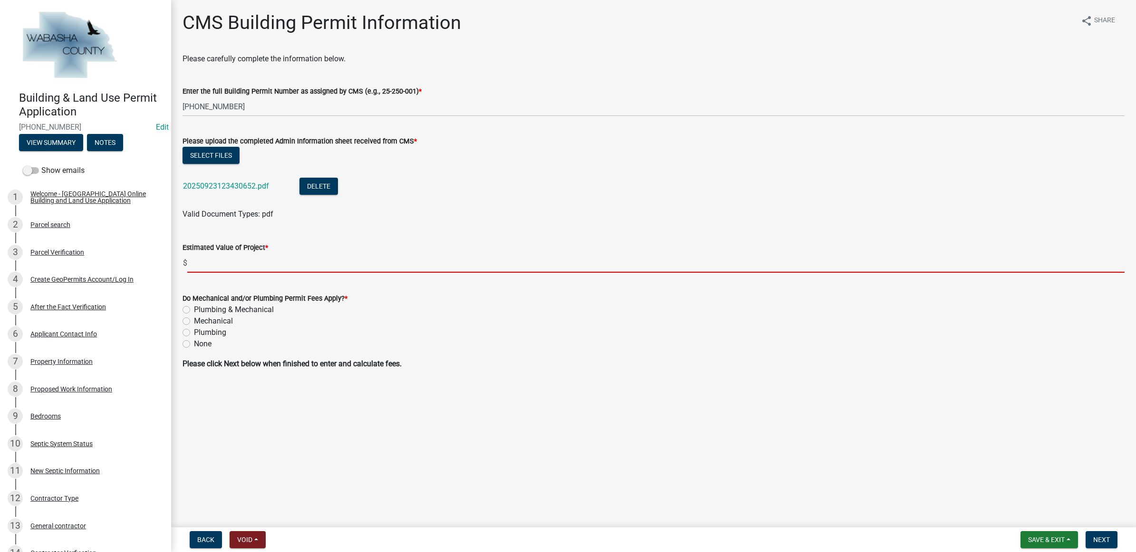
click at [260, 267] on input "text" at bounding box center [655, 262] width 937 height 19
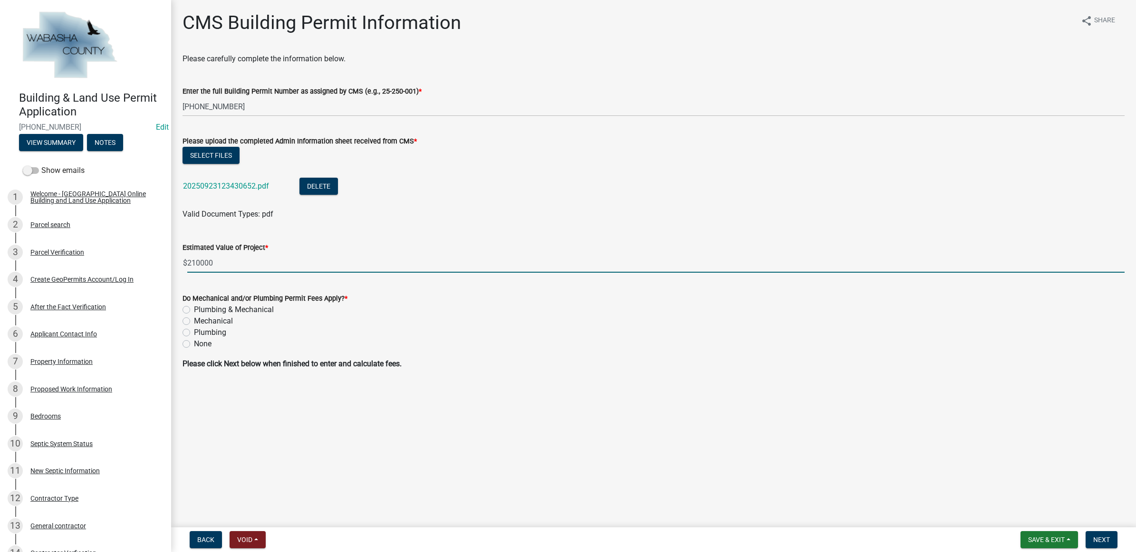
type input "210000"
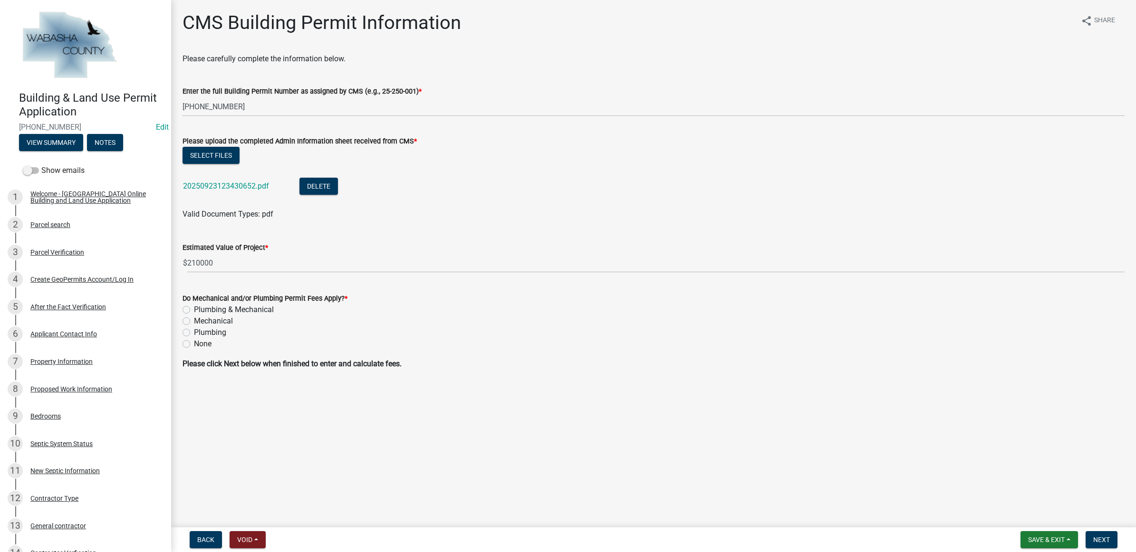
click at [258, 312] on label "Plumbing & Mechanical" at bounding box center [234, 309] width 80 height 11
click at [200, 310] on input "Plumbing & Mechanical" at bounding box center [197, 307] width 6 height 6
radio input "true"
click at [1110, 537] on button "Next" at bounding box center [1101, 539] width 32 height 17
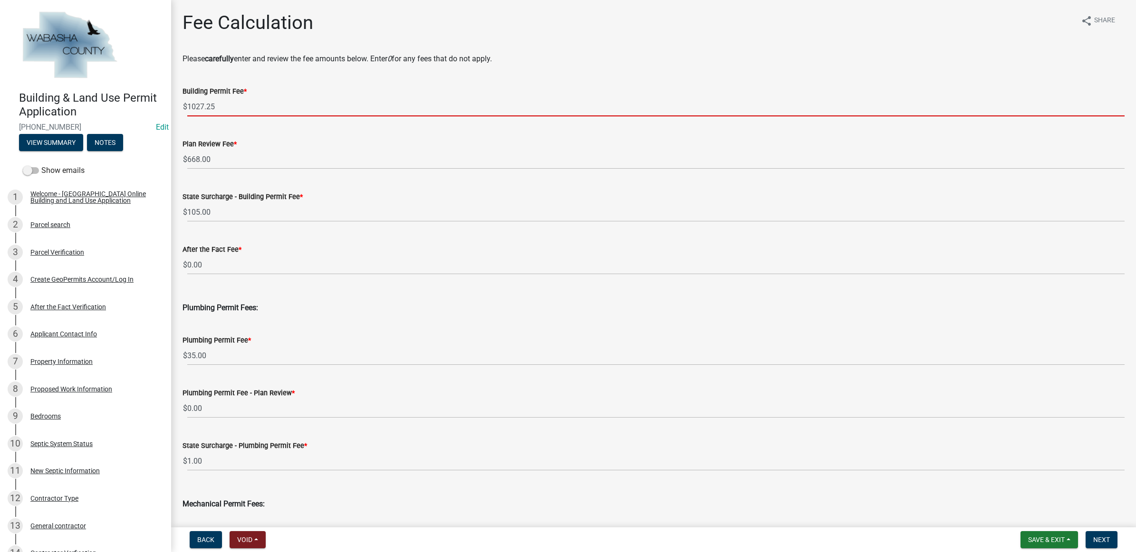
click at [221, 104] on input "1027.25" at bounding box center [655, 106] width 937 height 19
type input "1297.62"
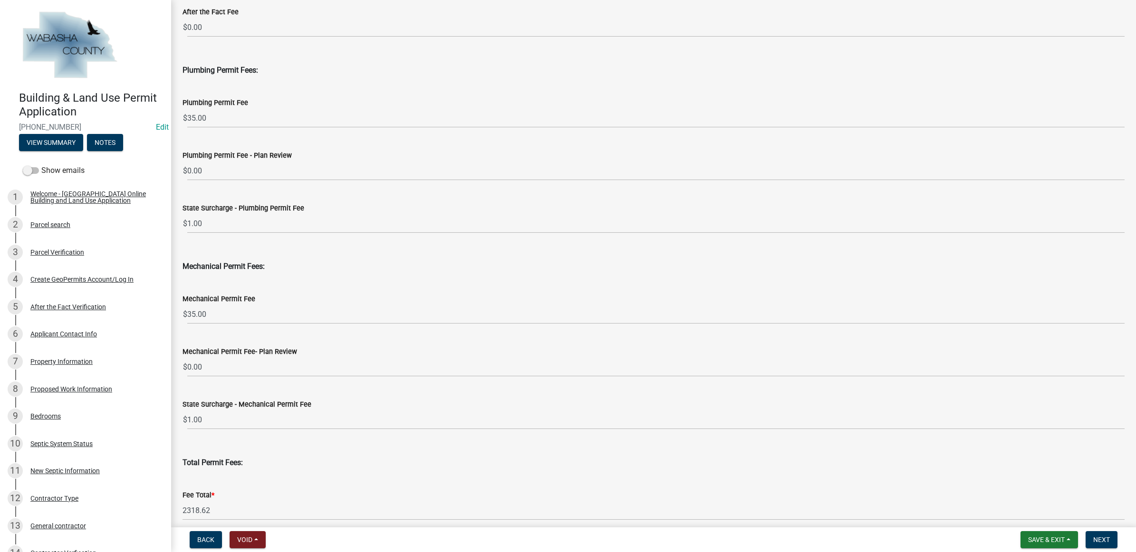
scroll to position [298, 0]
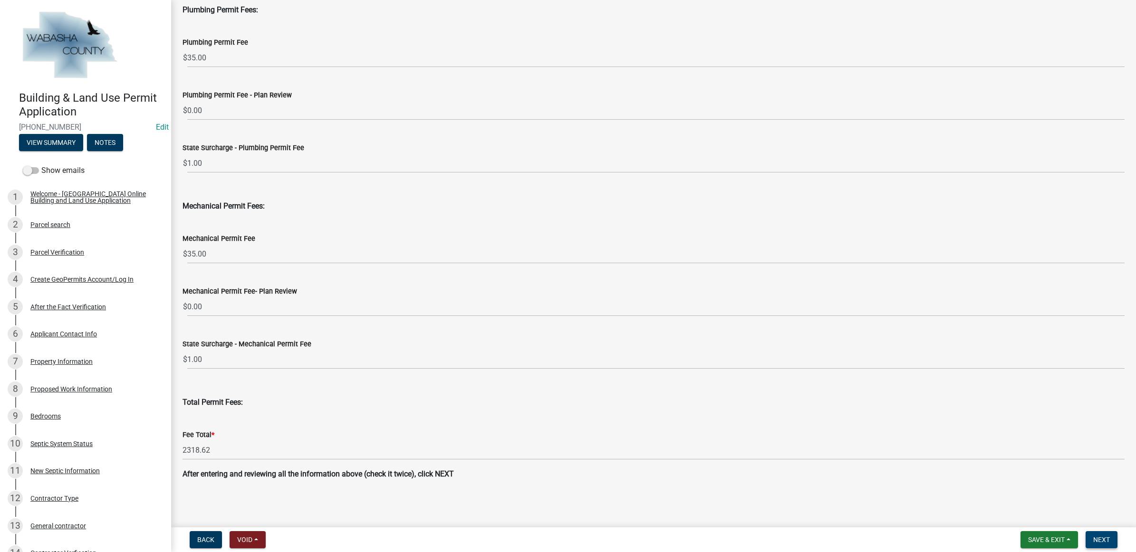
click at [1109, 535] on button "Next" at bounding box center [1101, 539] width 32 height 17
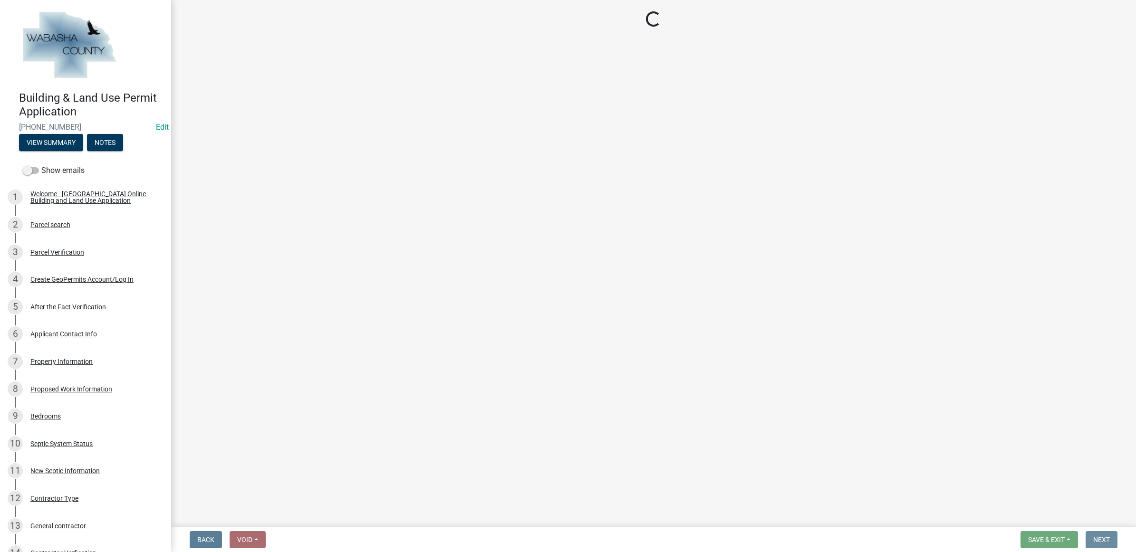
scroll to position [0, 0]
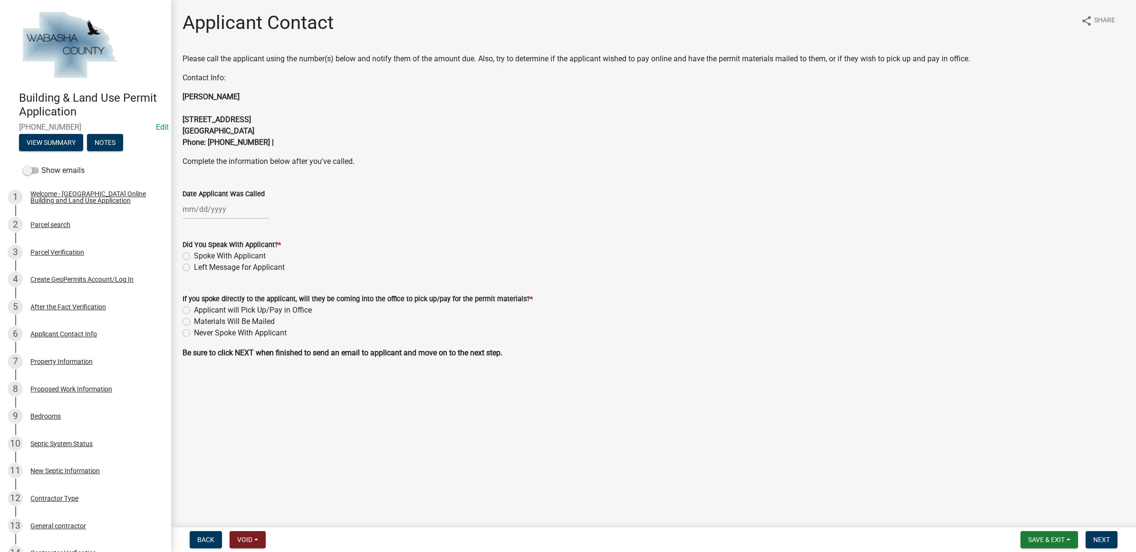
select select "9"
select select "2025"
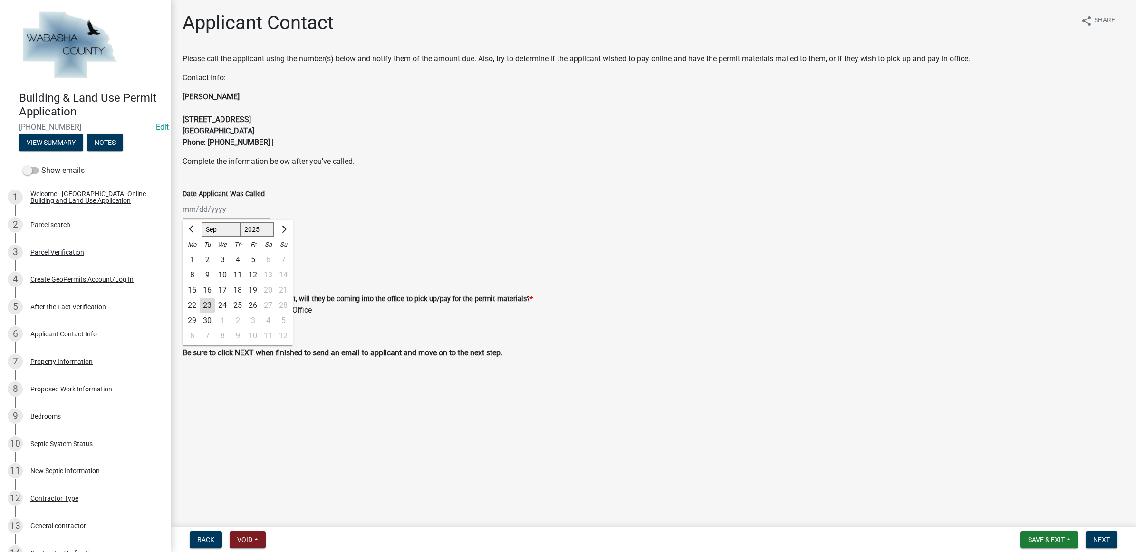
click at [232, 207] on div "Jan Feb Mar Apr May Jun [DATE] Aug Sep Oct Nov [DATE] 2025 2026 Mo Tu We Th Fr …" at bounding box center [225, 209] width 87 height 19
click at [200, 304] on div "23" at bounding box center [207, 305] width 15 height 15
type input "[DATE]"
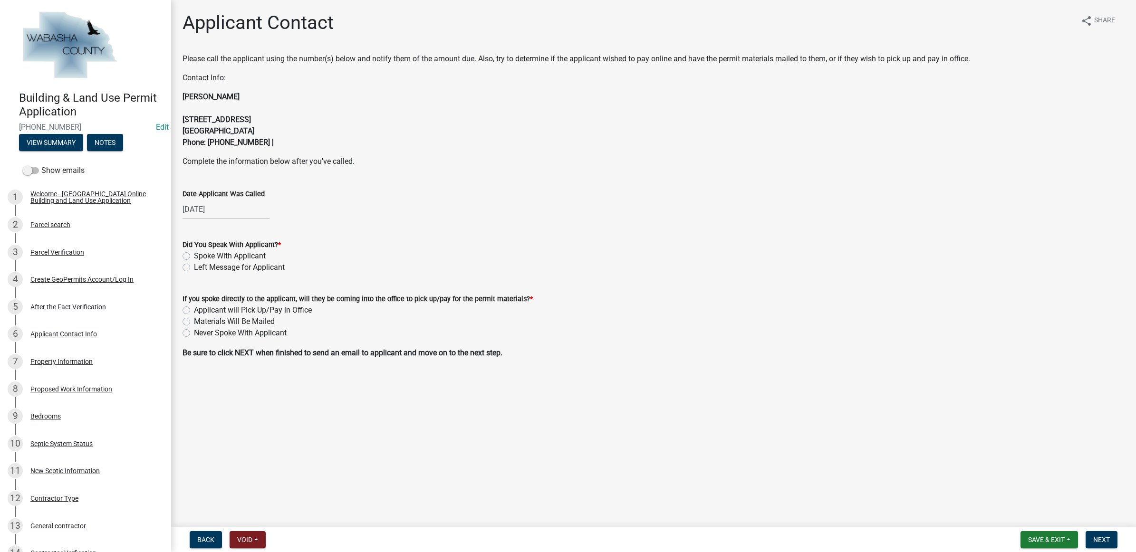
click at [229, 265] on label "Left Message for Applicant" at bounding box center [239, 267] width 91 height 11
click at [200, 265] on input "Left Message for Applicant" at bounding box center [197, 265] width 6 height 6
radio input "true"
click at [238, 334] on label "Never Spoke With Applicant" at bounding box center [240, 332] width 93 height 11
click at [200, 334] on input "Never Spoke With Applicant" at bounding box center [197, 330] width 6 height 6
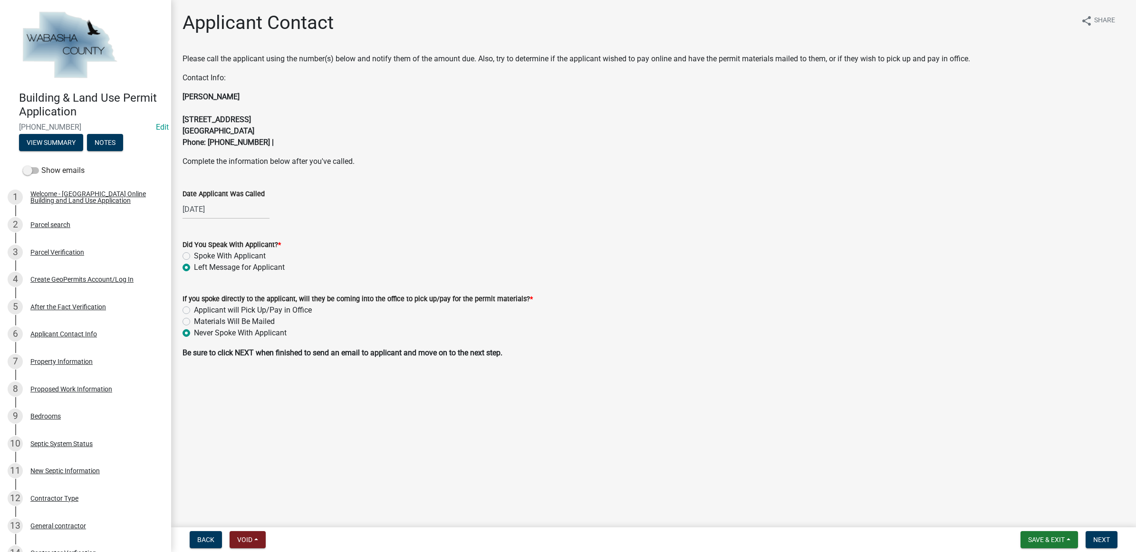
radio input "true"
click at [1103, 538] on span "Next" at bounding box center [1101, 540] width 17 height 8
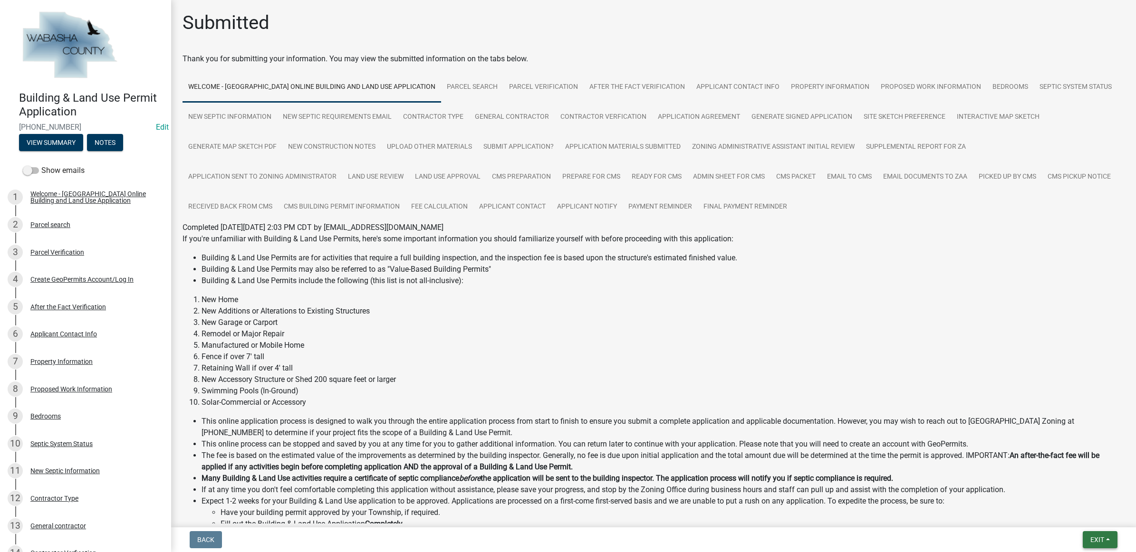
click at [1109, 542] on button "Exit" at bounding box center [1099, 539] width 35 height 17
click at [1100, 512] on button "Save & Exit" at bounding box center [1079, 515] width 76 height 23
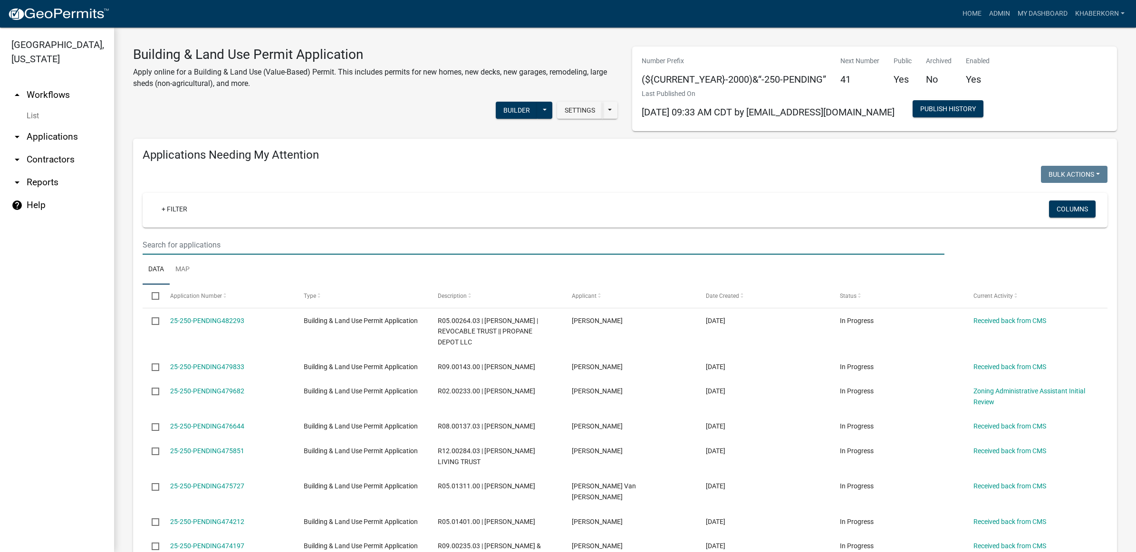
click at [214, 240] on input "text" at bounding box center [544, 244] width 802 height 19
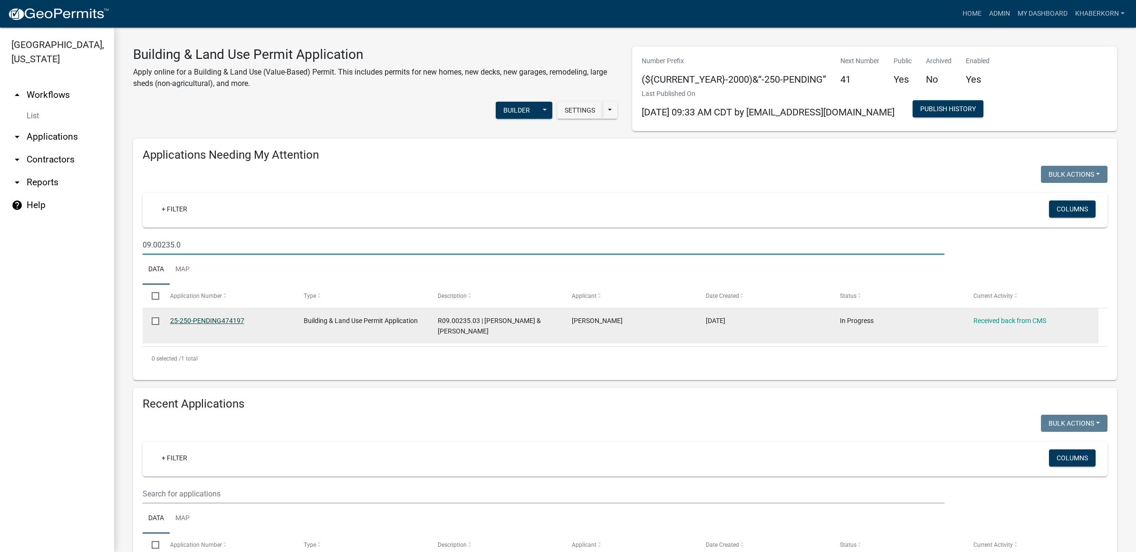
type input "09.00235.0"
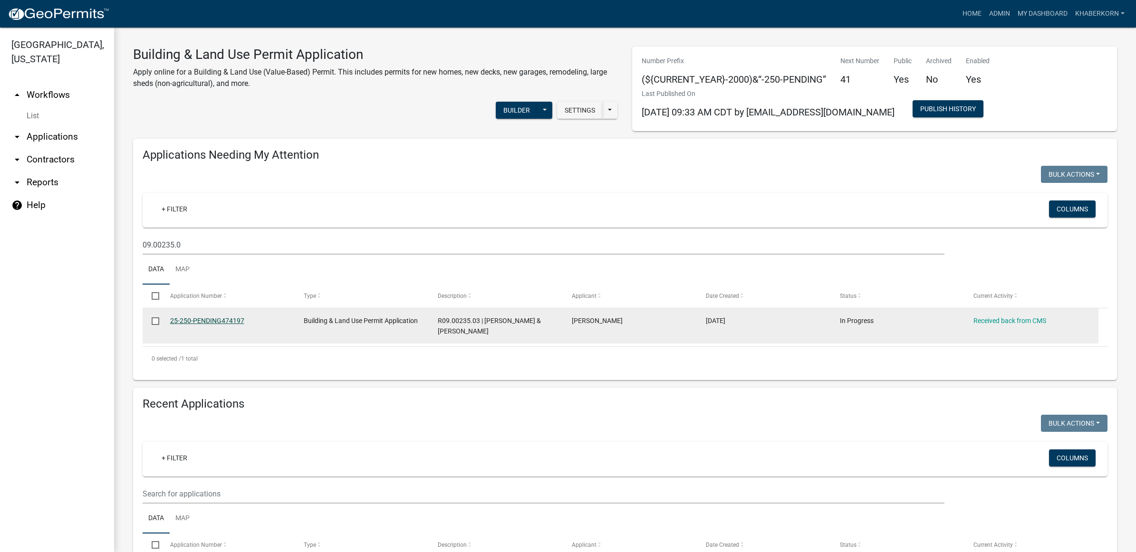
click at [196, 320] on link "25-250-PENDING474197" at bounding box center [207, 321] width 74 height 8
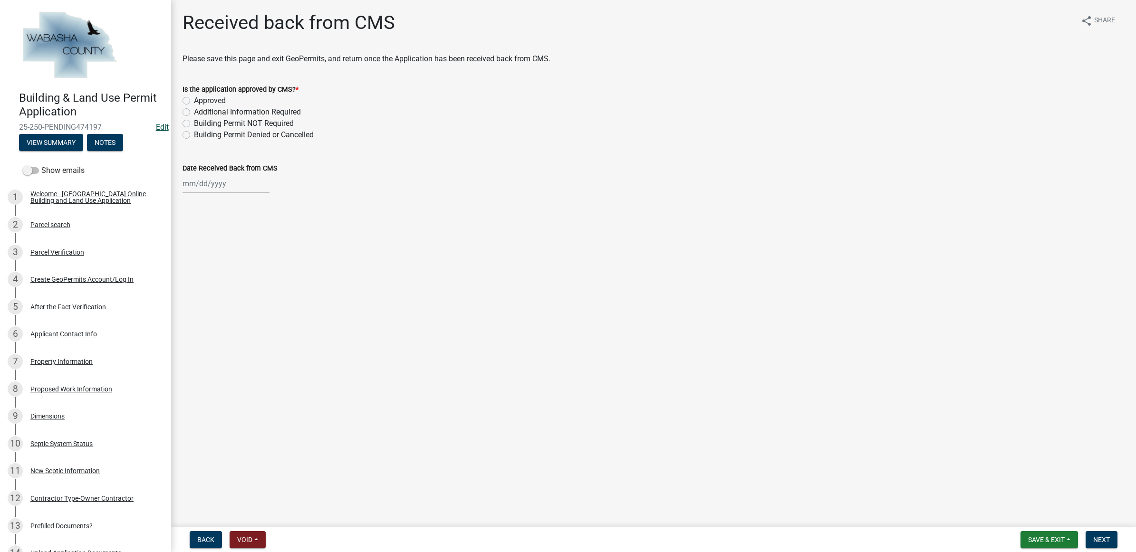
click at [156, 129] on link "Edit" at bounding box center [162, 127] width 13 height 9
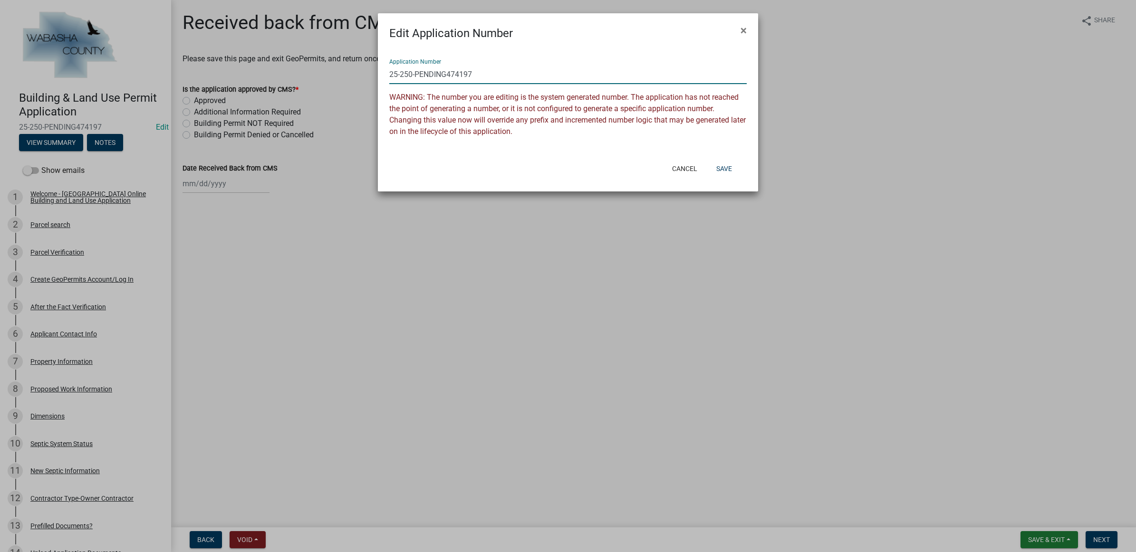
drag, startPoint x: 493, startPoint y: 76, endPoint x: 417, endPoint y: 78, distance: 76.0
click at [417, 78] on input "25-250-PENDING474197" at bounding box center [567, 74] width 357 height 19
type input "[PHONE_NUMBER]"
click at [728, 164] on button "Save" at bounding box center [723, 168] width 31 height 17
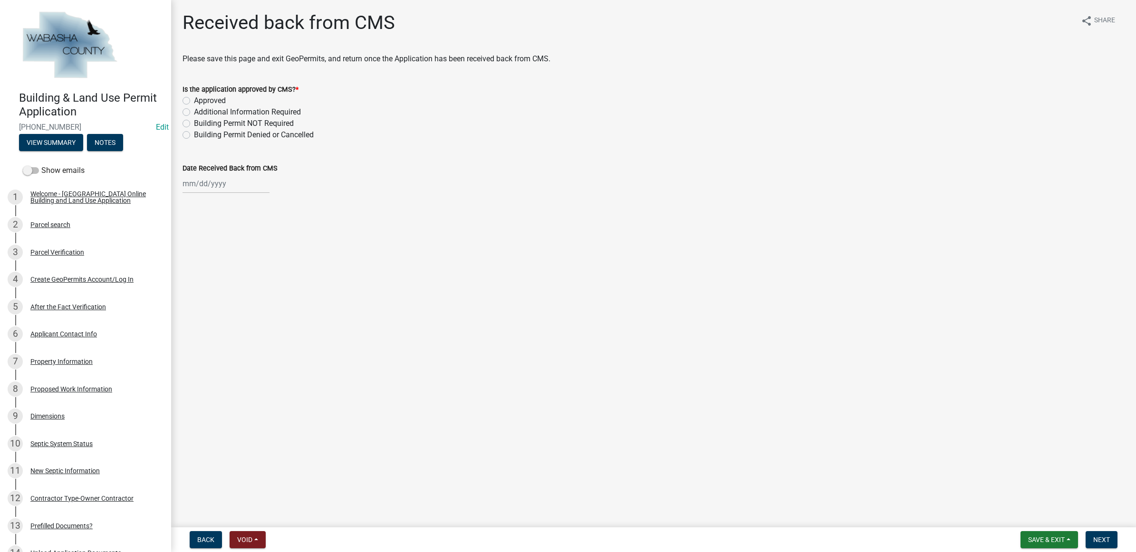
click at [226, 100] on label "Approved" at bounding box center [210, 100] width 32 height 11
click at [200, 100] on input "Approved" at bounding box center [197, 98] width 6 height 6
radio input "true"
click at [232, 179] on div at bounding box center [225, 183] width 87 height 19
select select "9"
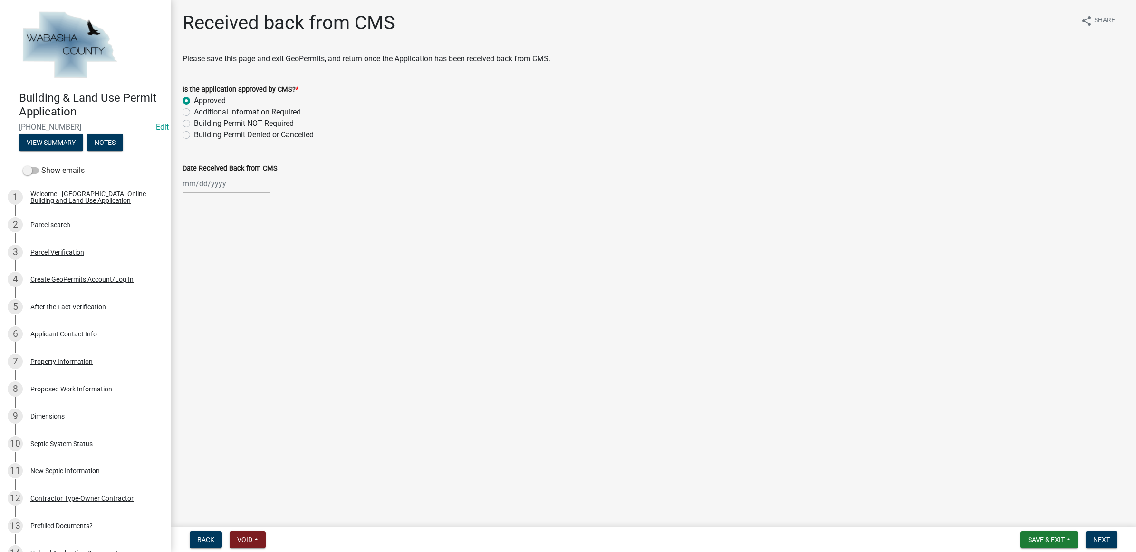
select select "2025"
click at [210, 279] on div "23" at bounding box center [207, 279] width 15 height 15
type input "[DATE]"
click at [1093, 534] on button "Next" at bounding box center [1101, 539] width 32 height 17
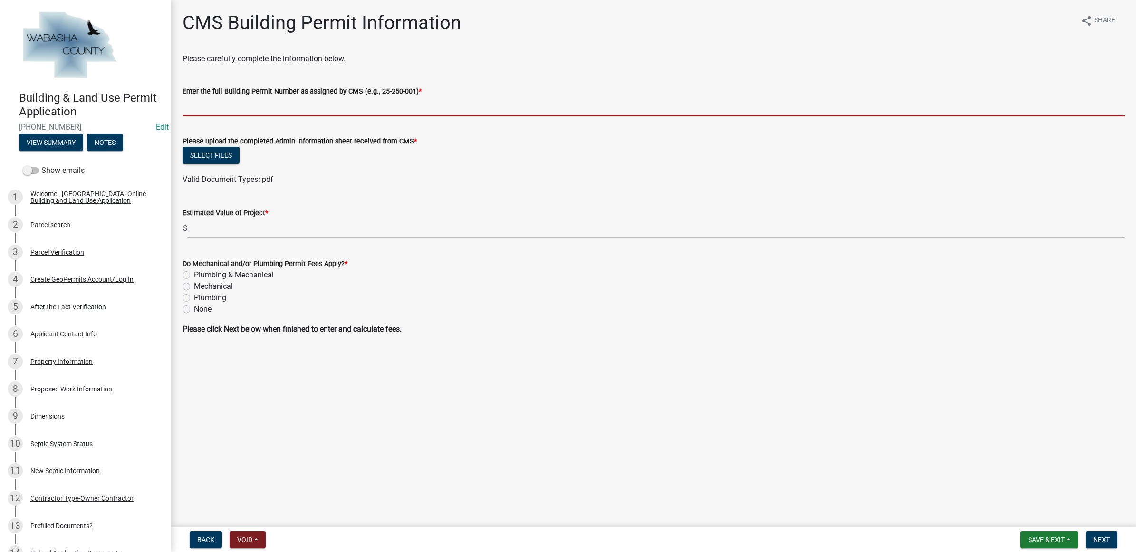
click at [252, 106] on input "Enter the full Building Permit Number as assigned by CMS (e.g., 25-250-001) *" at bounding box center [653, 106] width 942 height 19
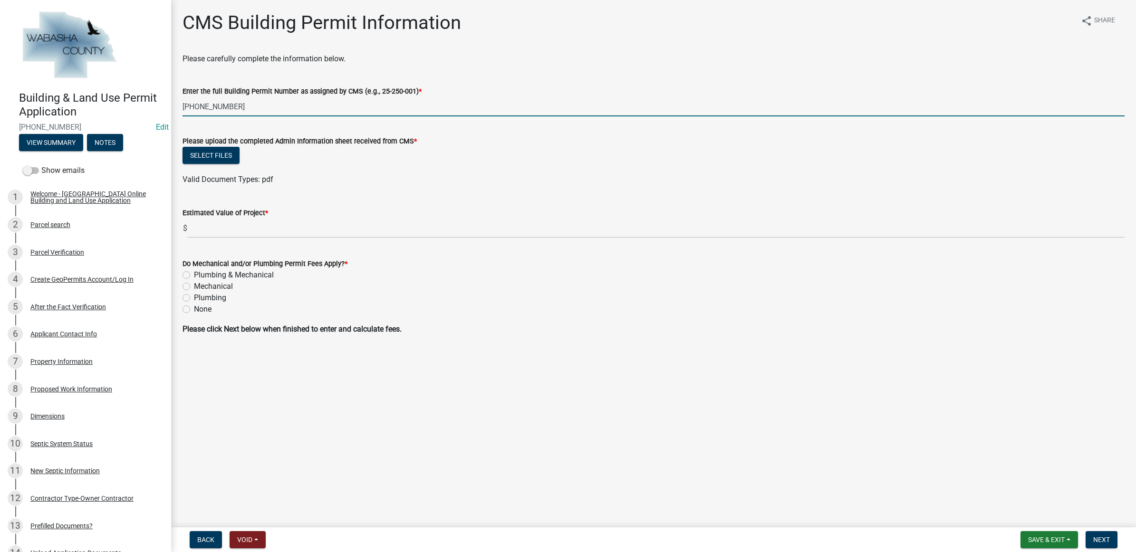
type input "[PHONE_NUMBER]"
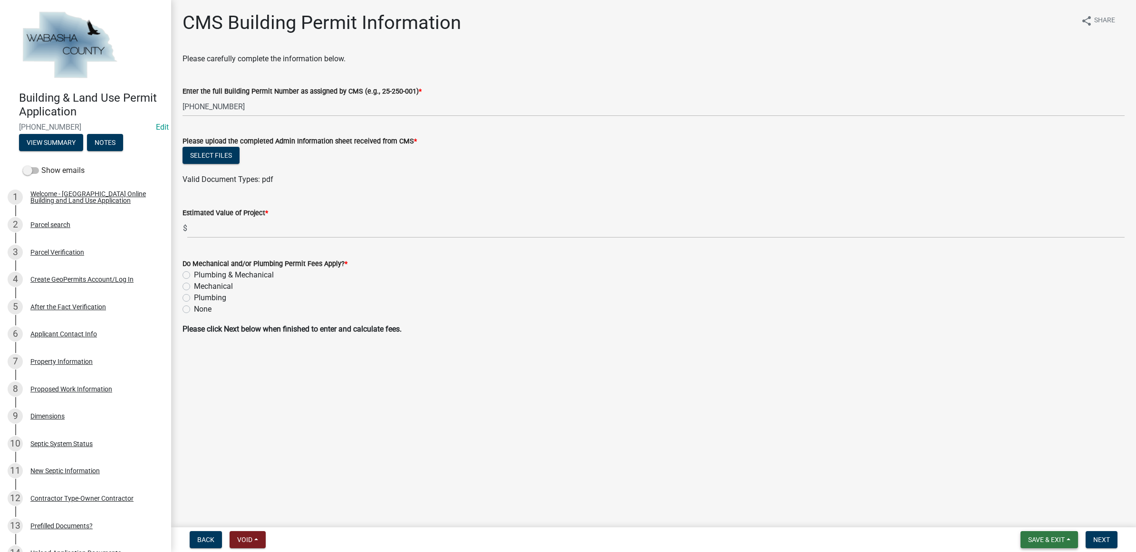
click at [1048, 537] on span "Save & Exit" at bounding box center [1046, 540] width 37 height 8
click at [1046, 518] on button "Save & Exit" at bounding box center [1040, 515] width 76 height 23
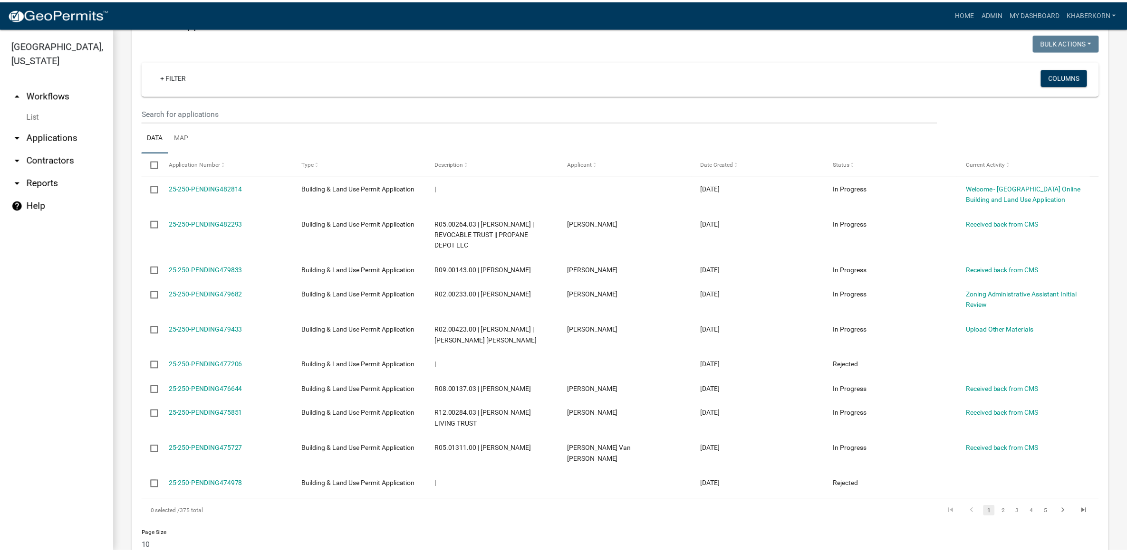
scroll to position [758, 0]
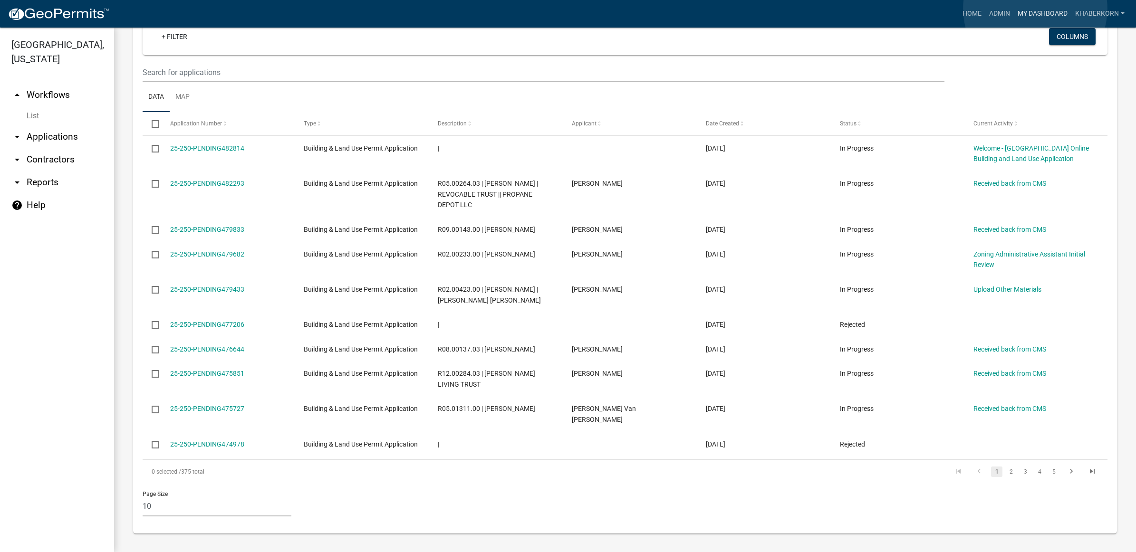
click at [1035, 9] on link "My Dashboard" at bounding box center [1041, 14] width 57 height 18
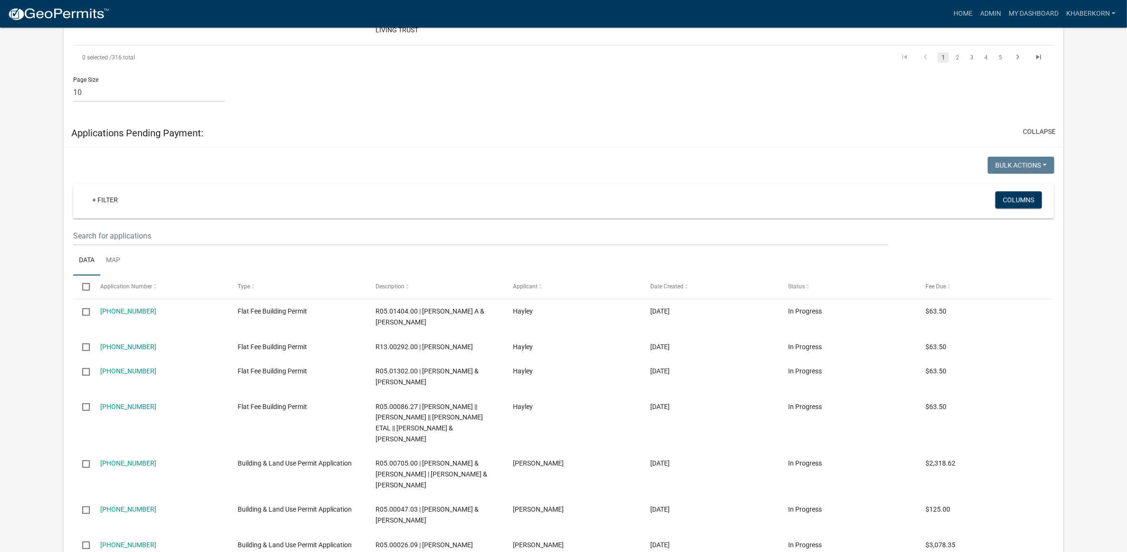
scroll to position [1010, 0]
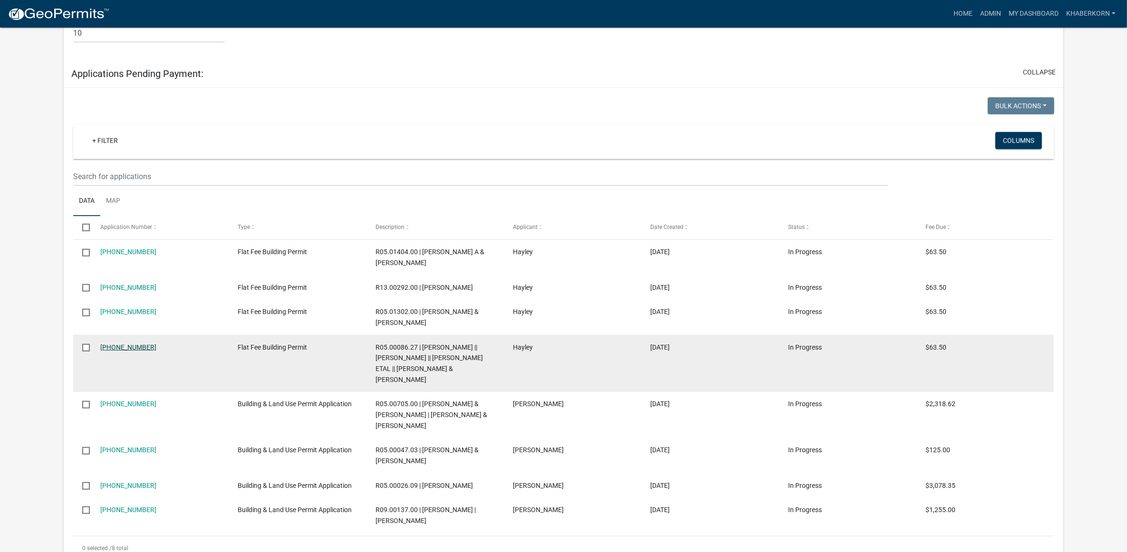
click at [129, 344] on link "[PHONE_NUMBER]" at bounding box center [128, 348] width 56 height 8
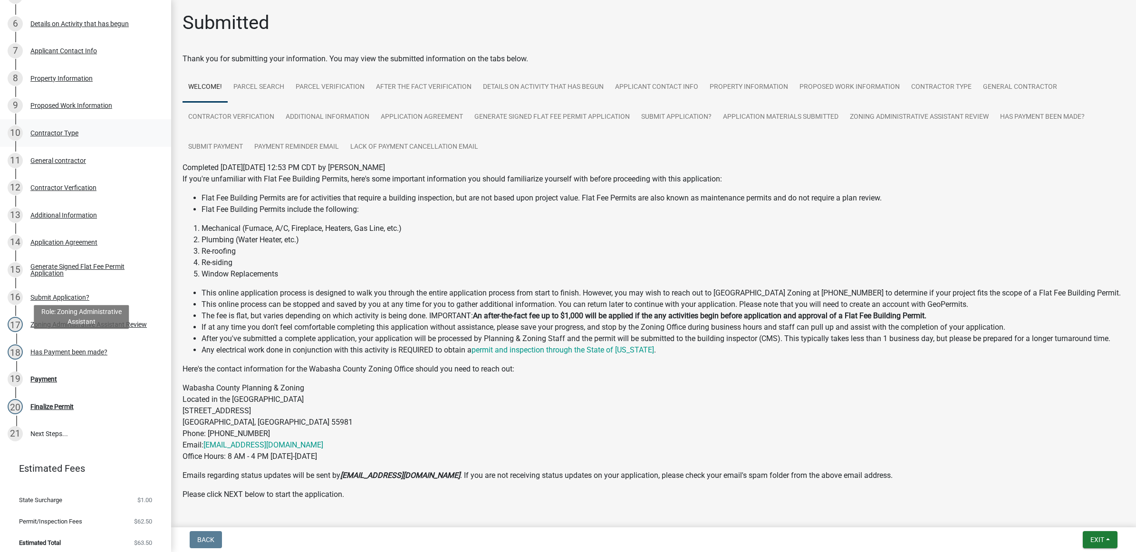
scroll to position [302, 0]
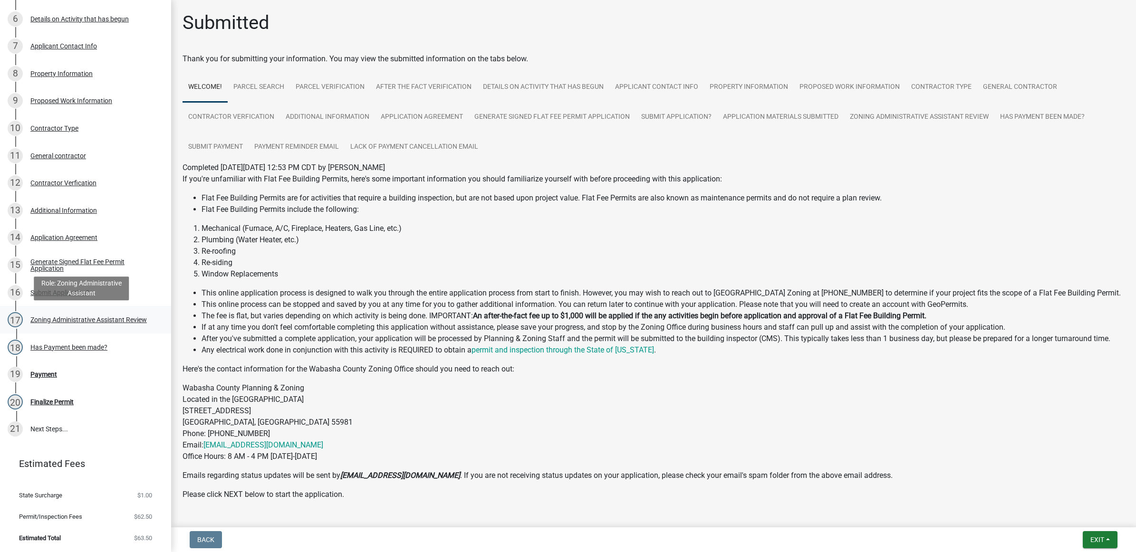
click at [112, 331] on link "17 Zoning Administrative Assistant Review" at bounding box center [85, 320] width 171 height 28
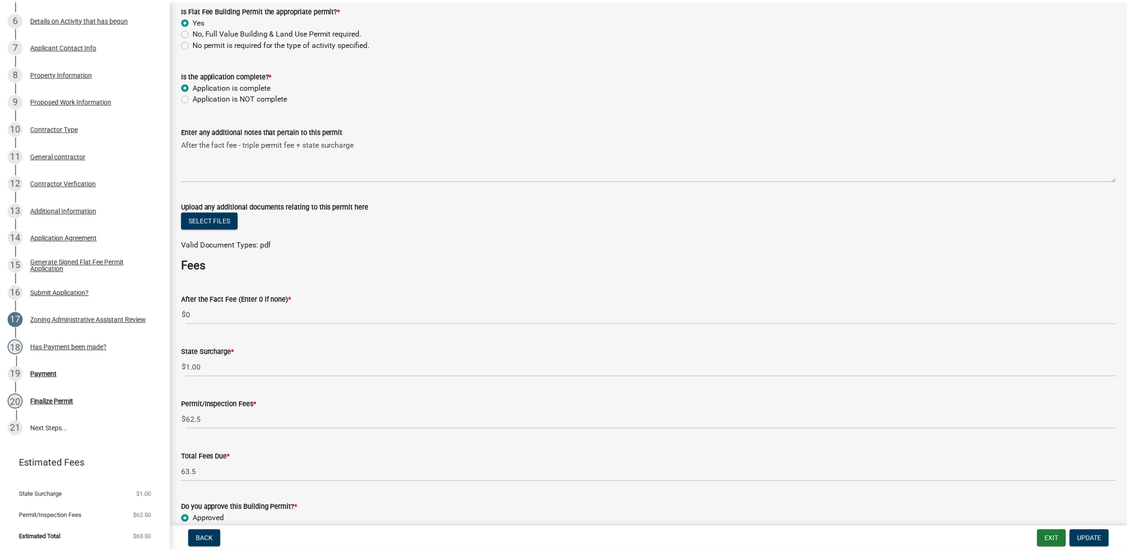
scroll to position [0, 0]
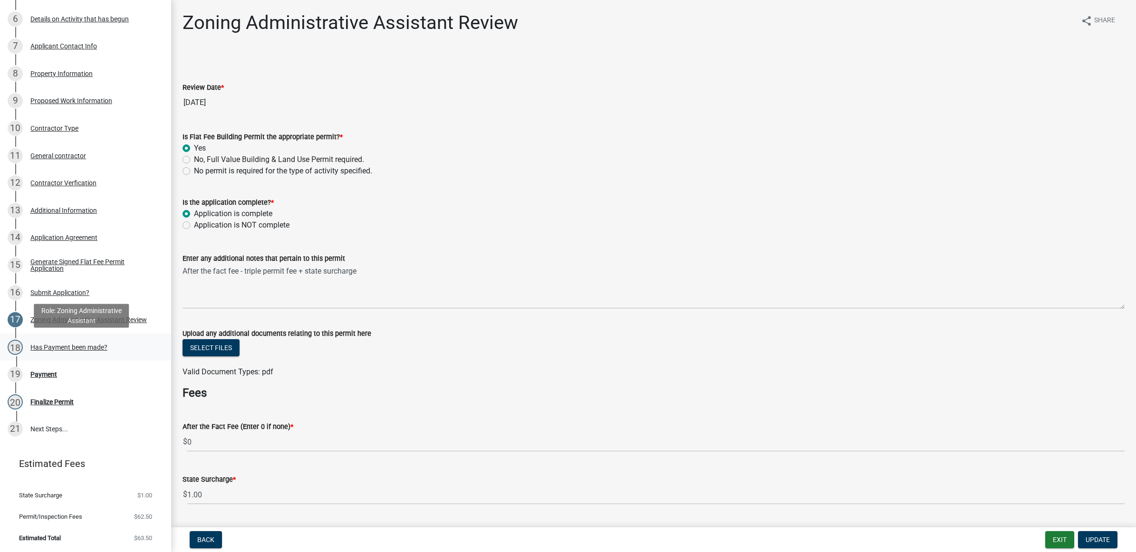
click at [102, 345] on div "Has Payment been made?" at bounding box center [68, 347] width 77 height 7
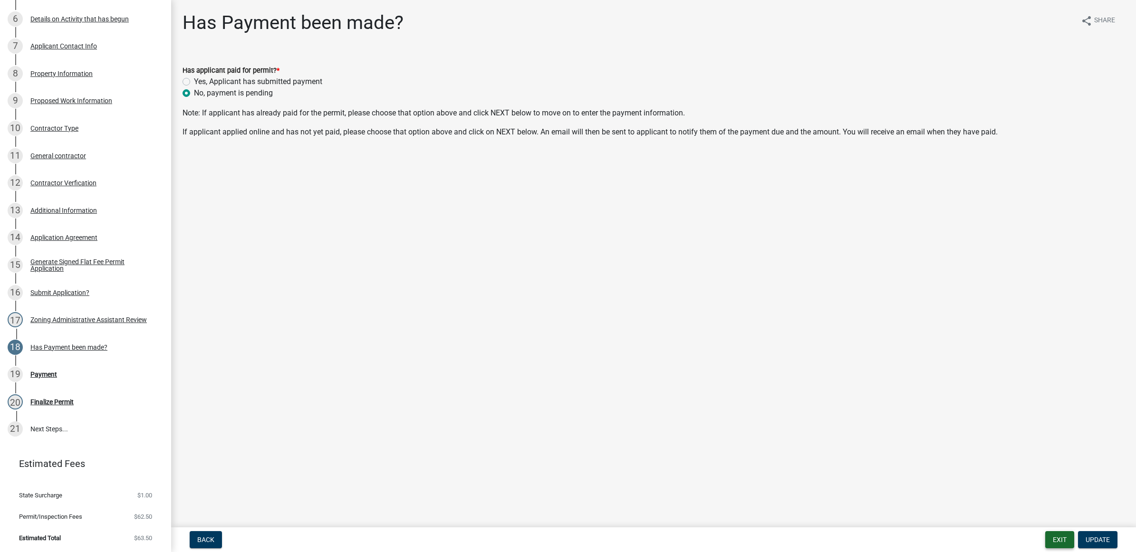
click at [1051, 537] on button "Exit" at bounding box center [1059, 539] width 29 height 17
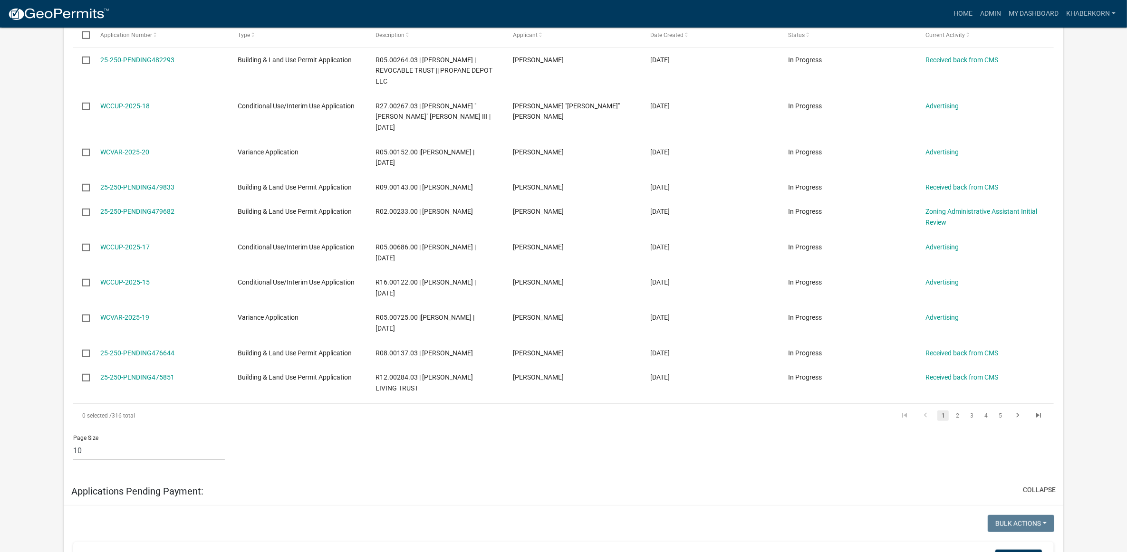
scroll to position [594, 0]
click at [959, 409] on link "2" at bounding box center [956, 414] width 11 height 10
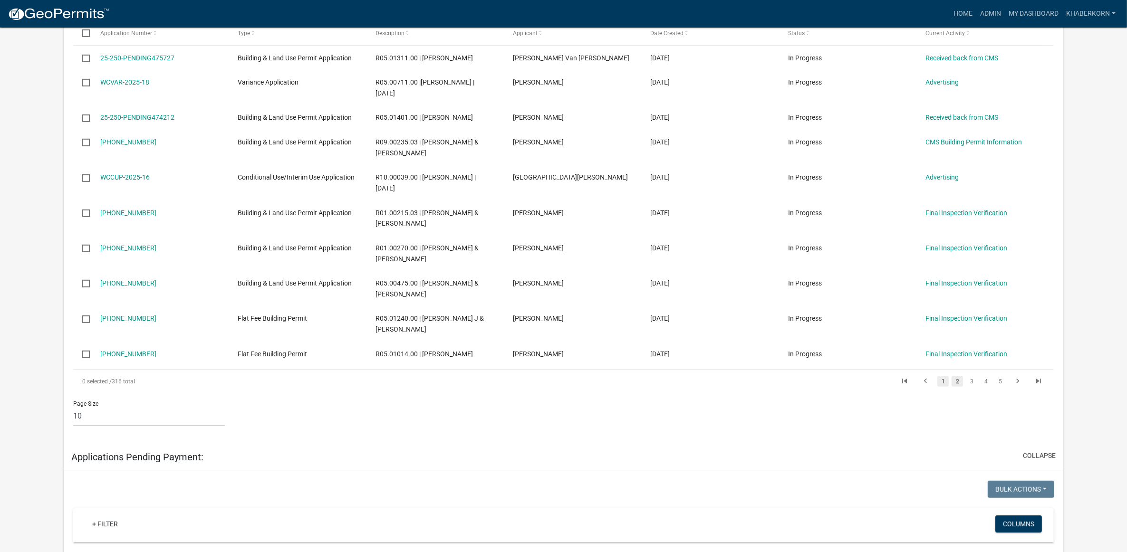
click at [945, 385] on link "1" at bounding box center [942, 381] width 11 height 10
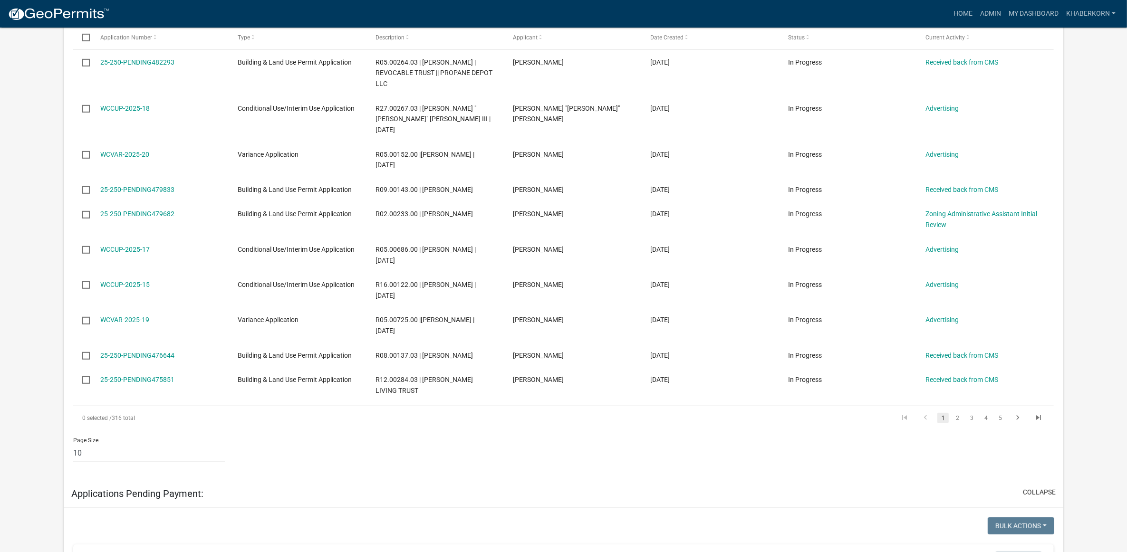
scroll to position [297, 0]
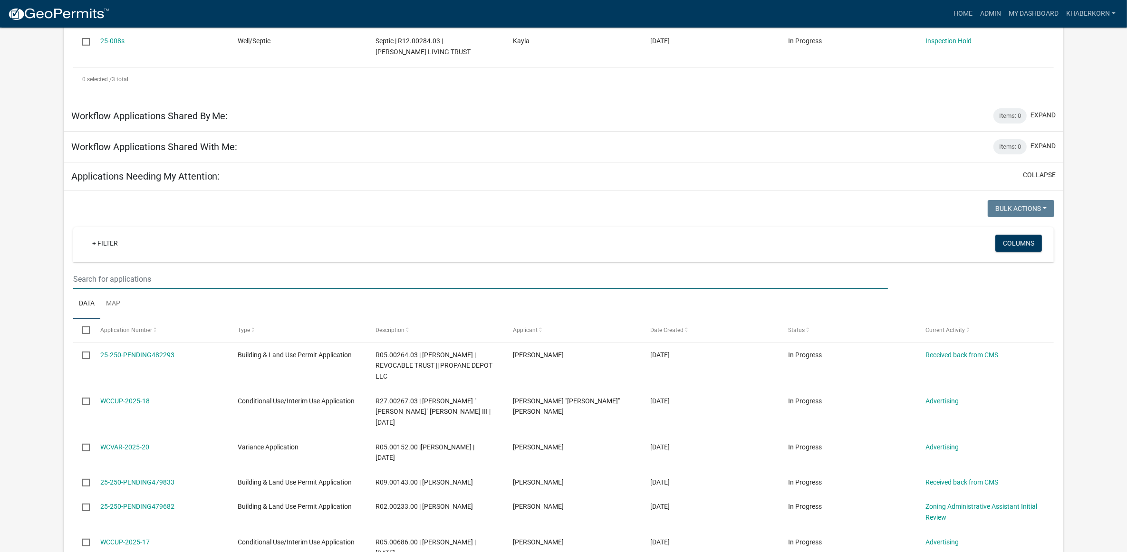
click at [120, 276] on input "text" at bounding box center [480, 278] width 815 height 19
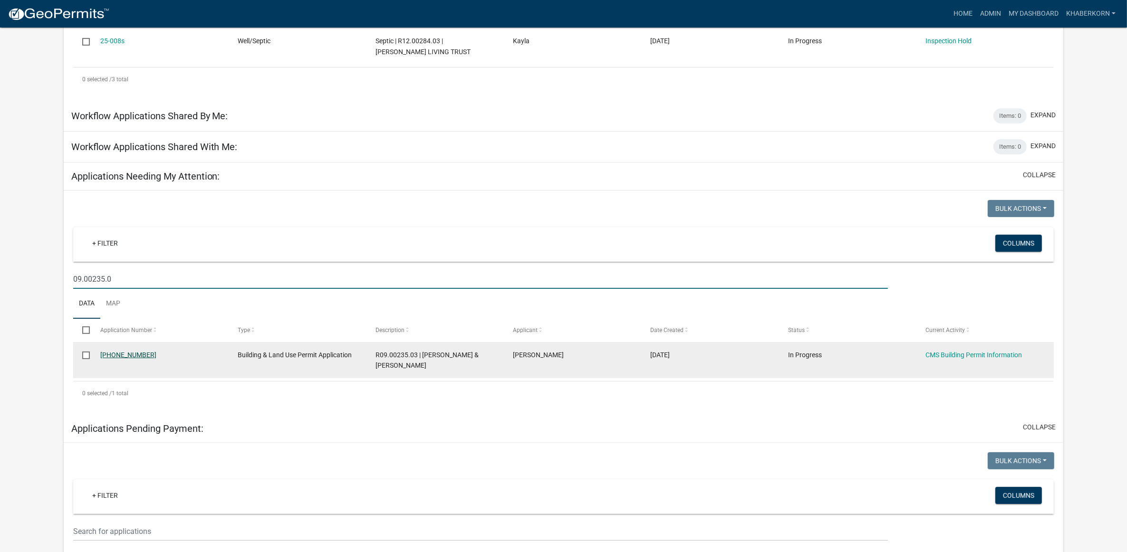
type input "09.00235.0"
click at [126, 357] on link "[PHONE_NUMBER]" at bounding box center [128, 355] width 56 height 8
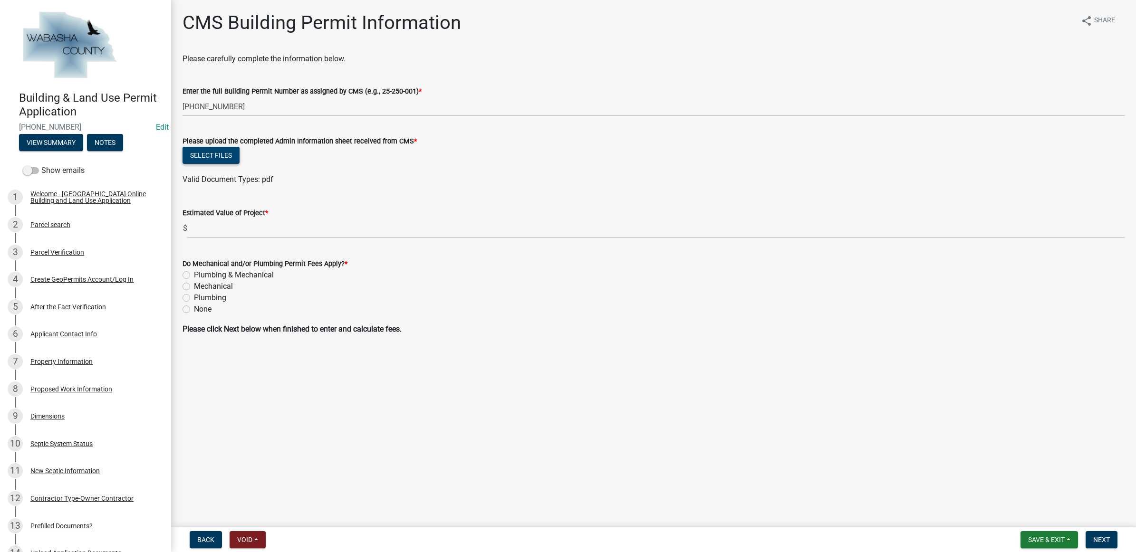
click at [233, 162] on button "Select files" at bounding box center [210, 155] width 57 height 17
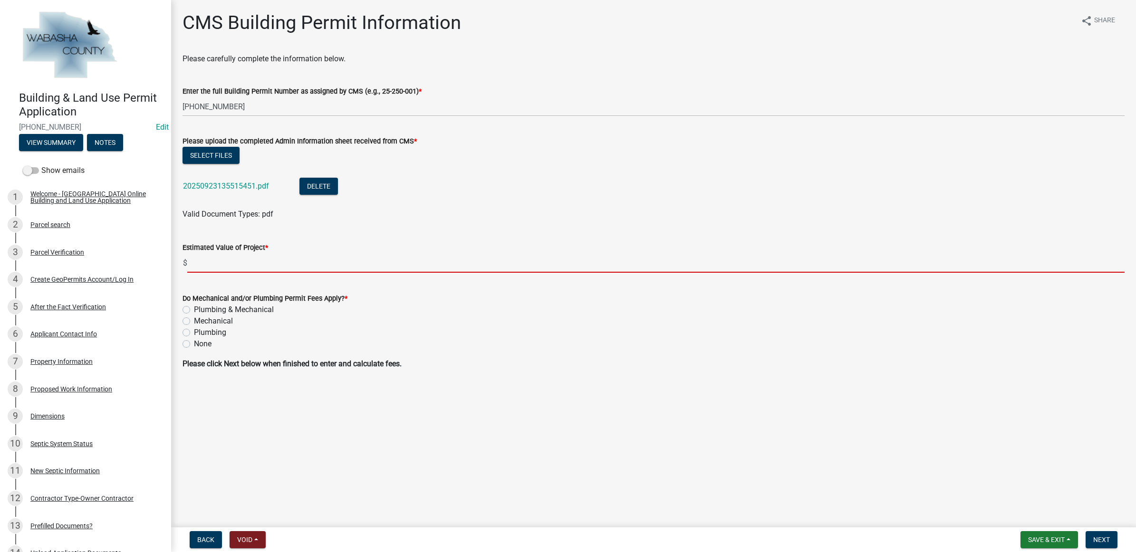
click at [264, 262] on input "text" at bounding box center [655, 262] width 937 height 19
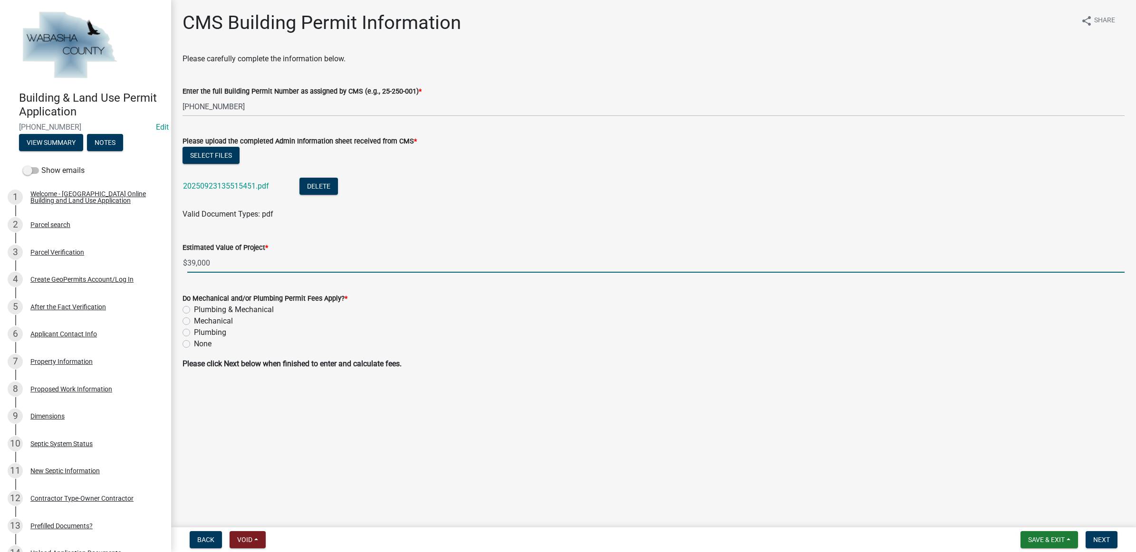
type input "39000"
click at [208, 345] on label "None" at bounding box center [203, 343] width 18 height 11
click at [200, 344] on input "None" at bounding box center [197, 341] width 6 height 6
radio input "true"
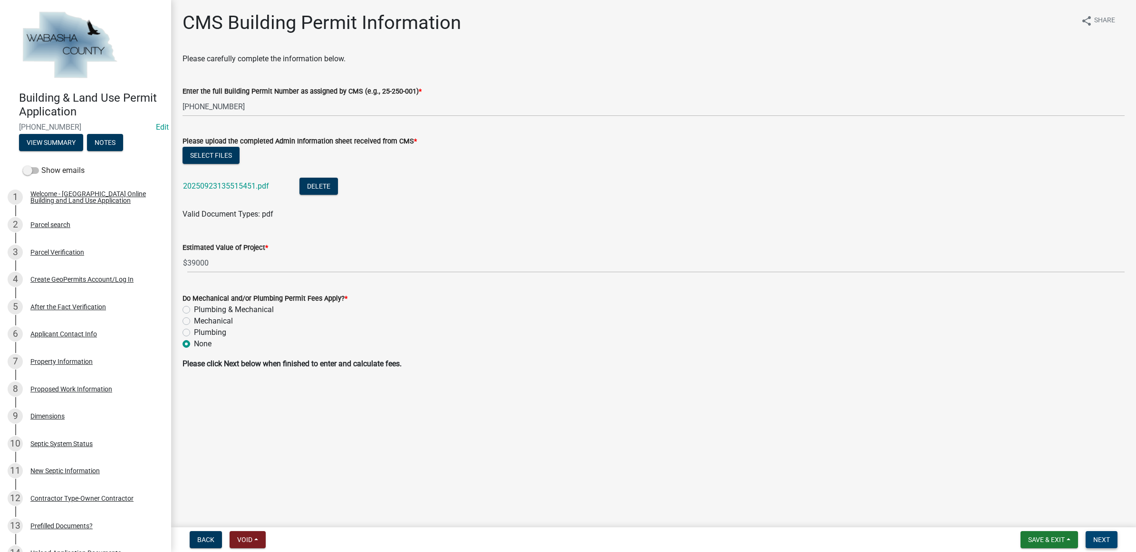
click at [1086, 542] on button "Next" at bounding box center [1101, 539] width 32 height 17
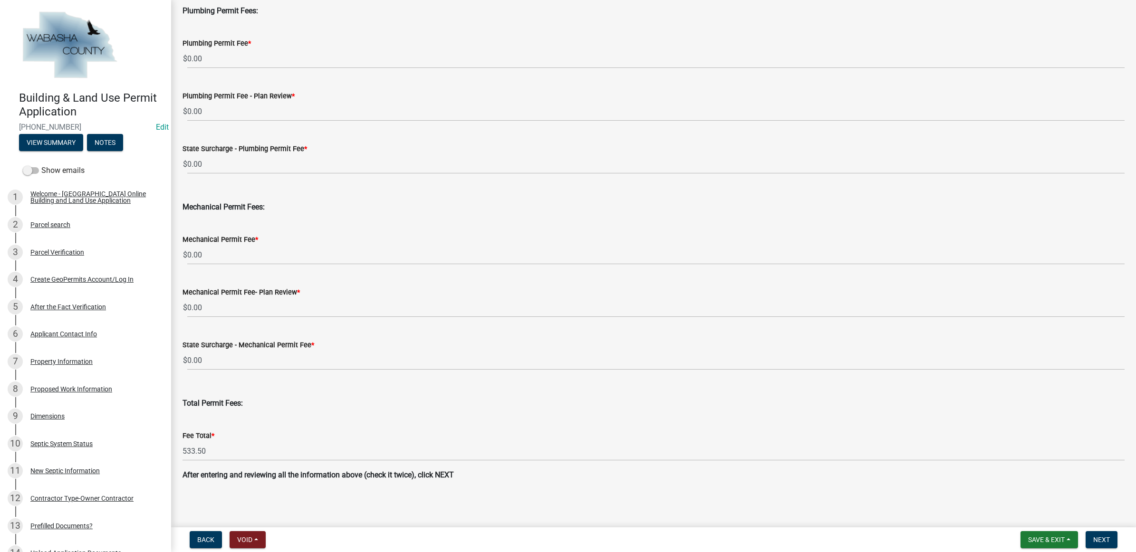
scroll to position [298, 0]
click at [1098, 537] on span "Next" at bounding box center [1101, 540] width 17 height 8
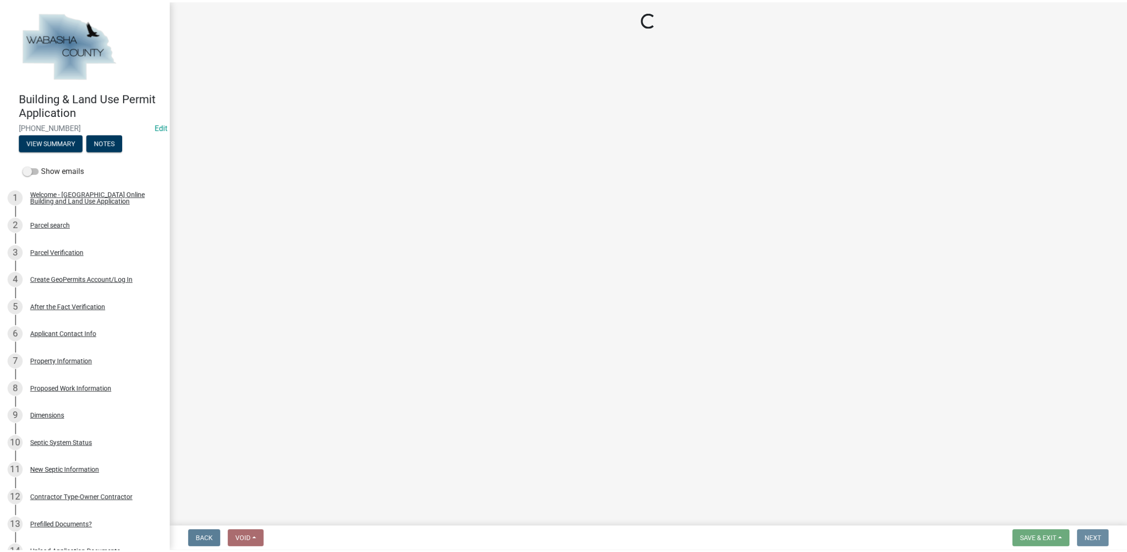
scroll to position [0, 0]
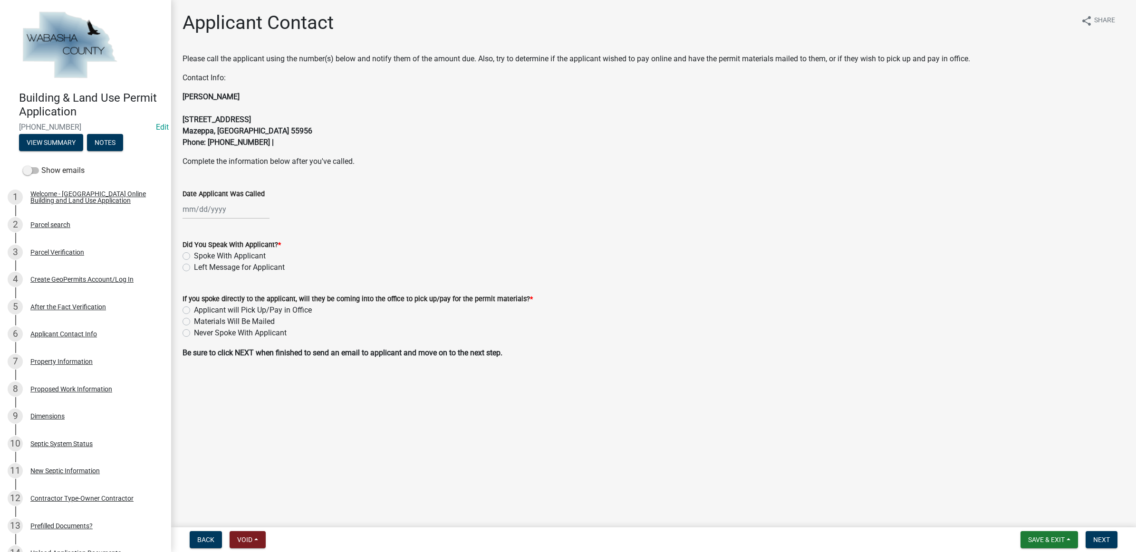
select select "9"
select select "2025"
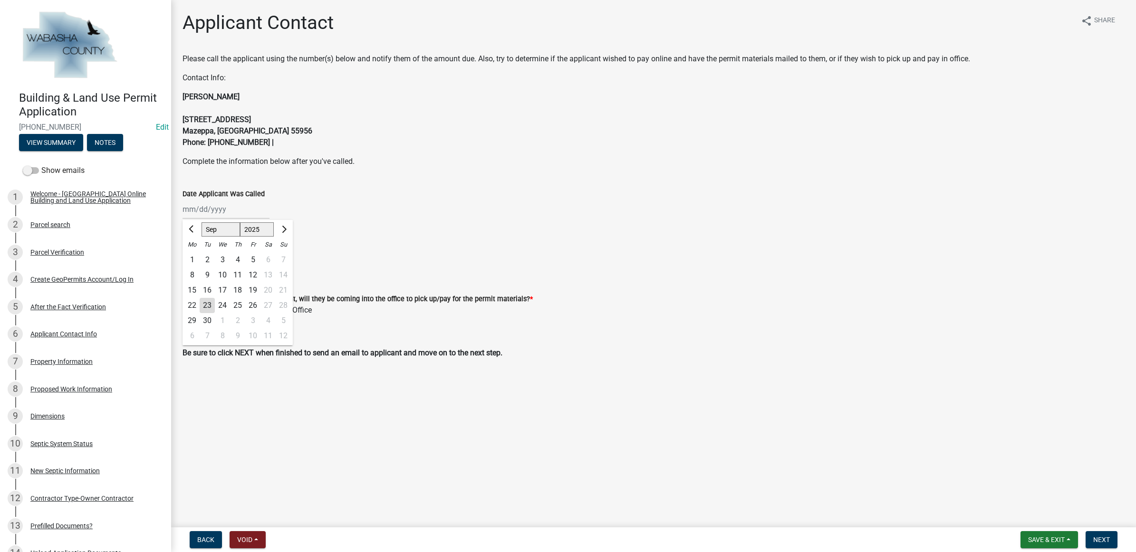
click at [233, 208] on div "Jan Feb Mar Apr May Jun [DATE] Aug Sep Oct Nov [DATE] 2025 2026 Mo Tu We Th Fr …" at bounding box center [225, 209] width 87 height 19
click at [208, 306] on div "23" at bounding box center [207, 305] width 15 height 15
type input "[DATE]"
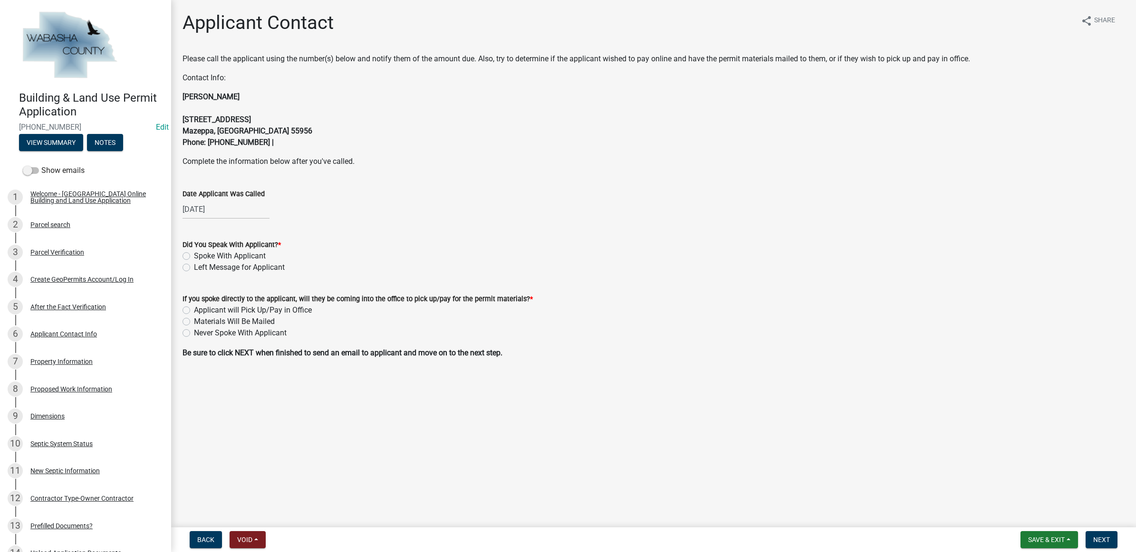
click at [229, 259] on label "Spoke With Applicant" at bounding box center [230, 255] width 72 height 11
click at [200, 257] on input "Spoke With Applicant" at bounding box center [197, 253] width 6 height 6
radio input "true"
click at [231, 309] on label "Applicant will Pick Up/Pay in Office" at bounding box center [253, 310] width 118 height 11
click at [200, 309] on input "Applicant will Pick Up/Pay in Office" at bounding box center [197, 308] width 6 height 6
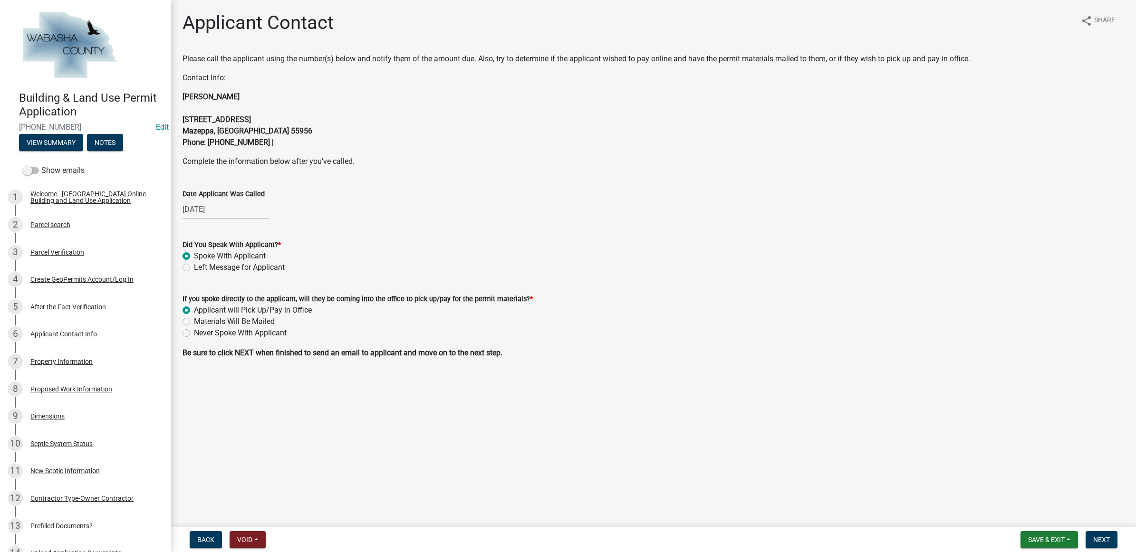
radio input "true"
click at [1097, 536] on span "Next" at bounding box center [1101, 540] width 17 height 8
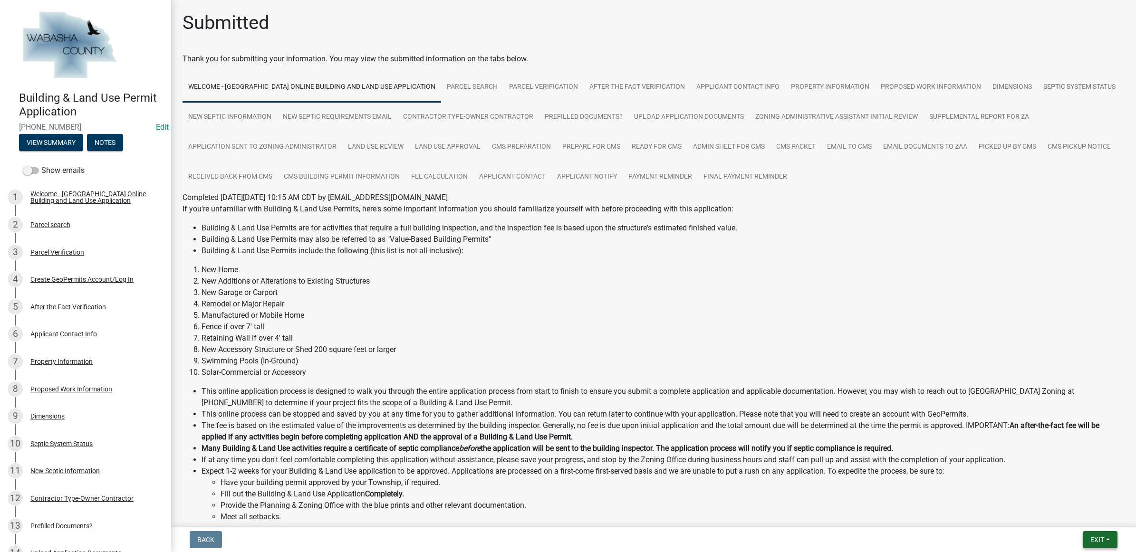
click at [1107, 535] on button "Exit" at bounding box center [1099, 539] width 35 height 17
click at [1099, 519] on button "Save & Exit" at bounding box center [1079, 515] width 76 height 23
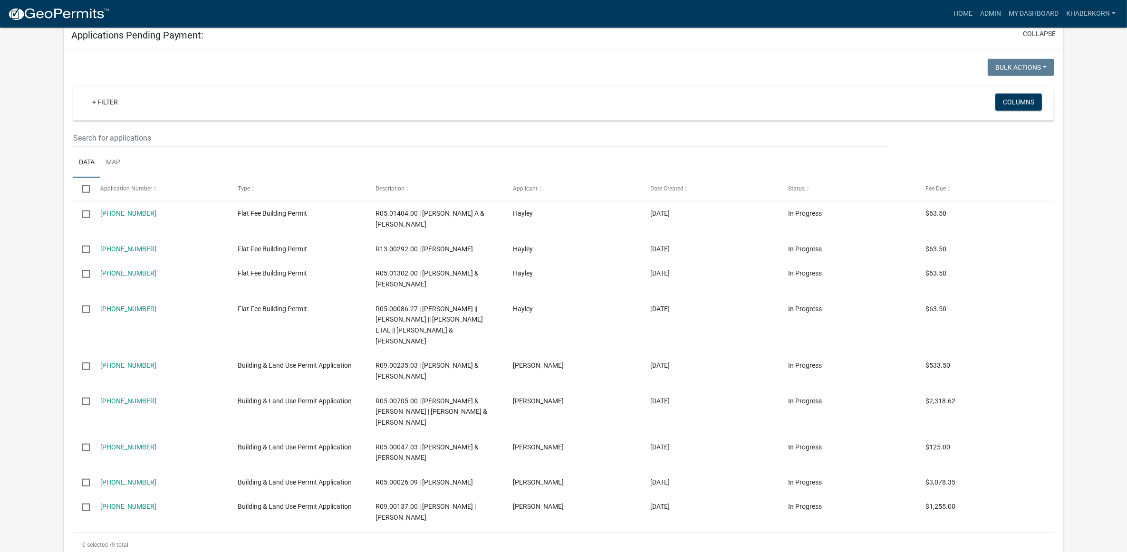
scroll to position [1069, 0]
